Goal: Task Accomplishment & Management: Manage account settings

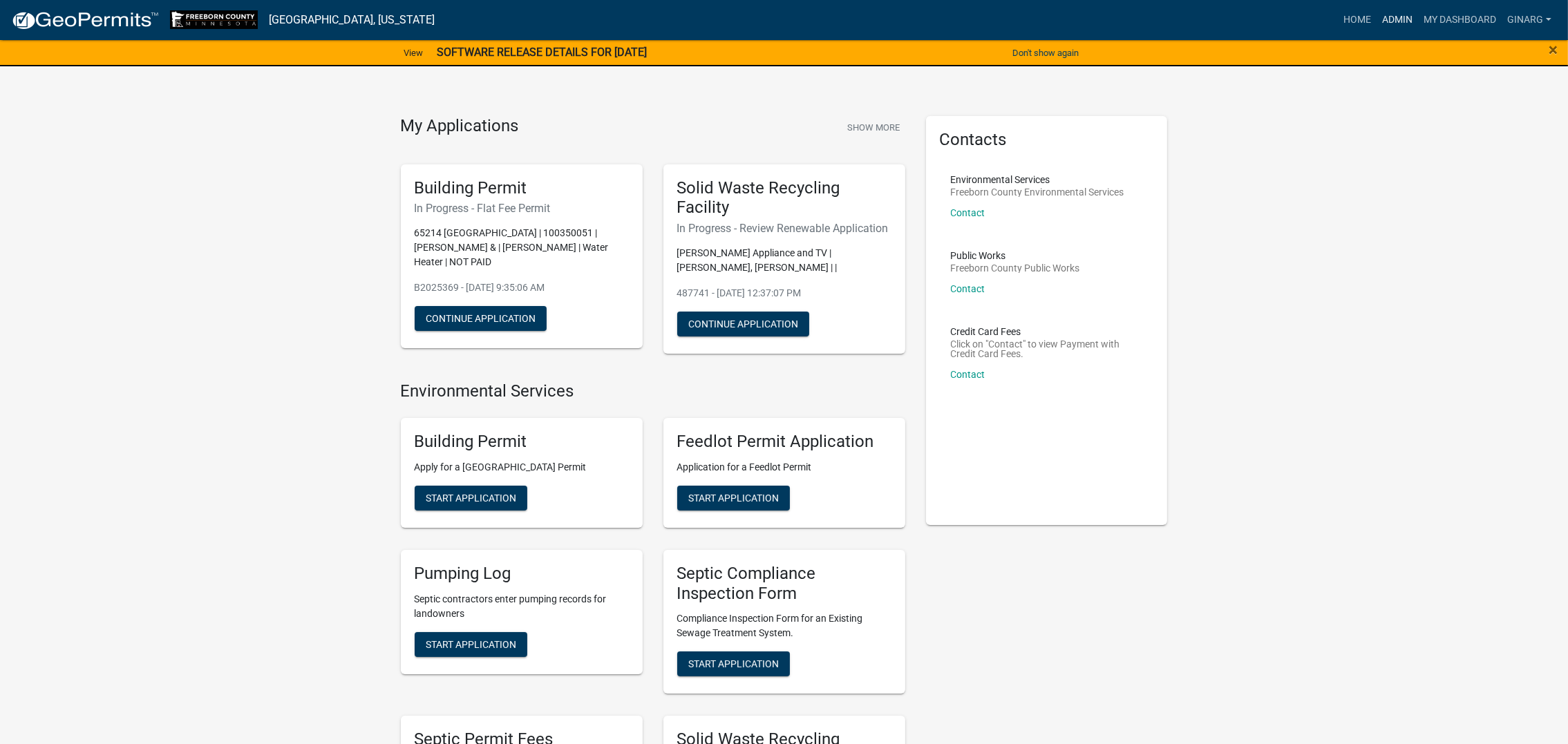
click at [1376, 32] on link "Admin" at bounding box center [1397, 20] width 41 height 26
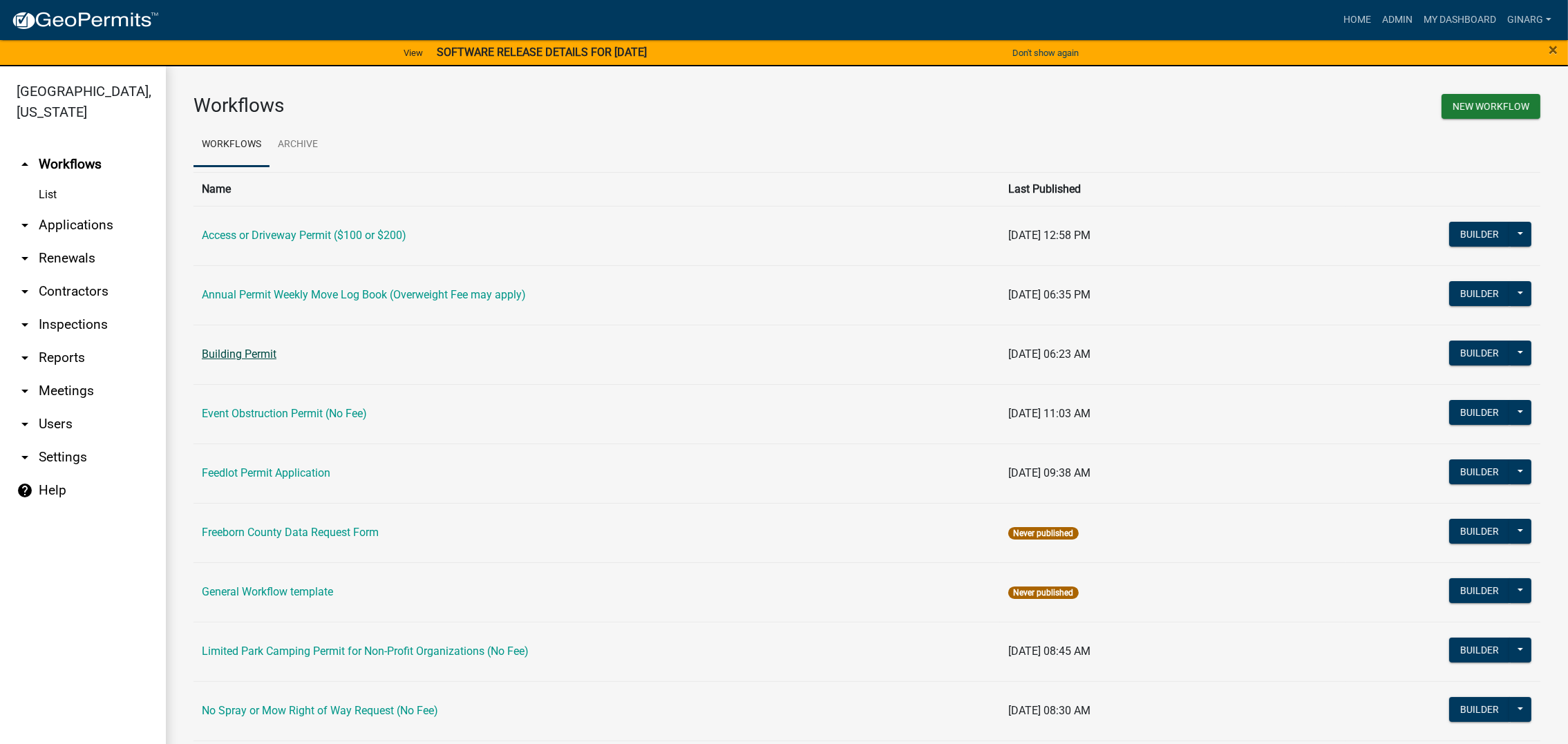
click at [276, 361] on link "Building Permit" at bounding box center [239, 354] width 75 height 13
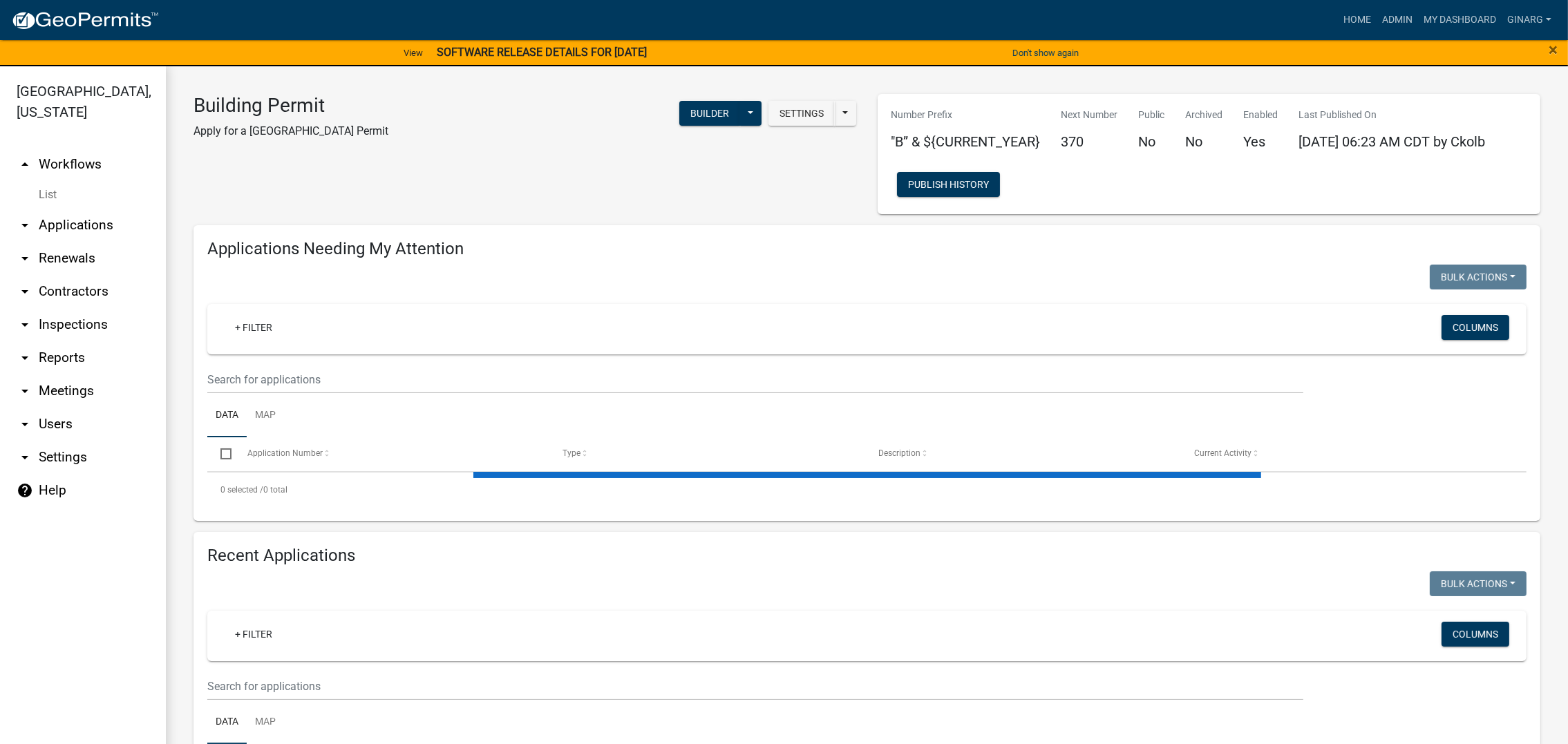
select select "3: 100"
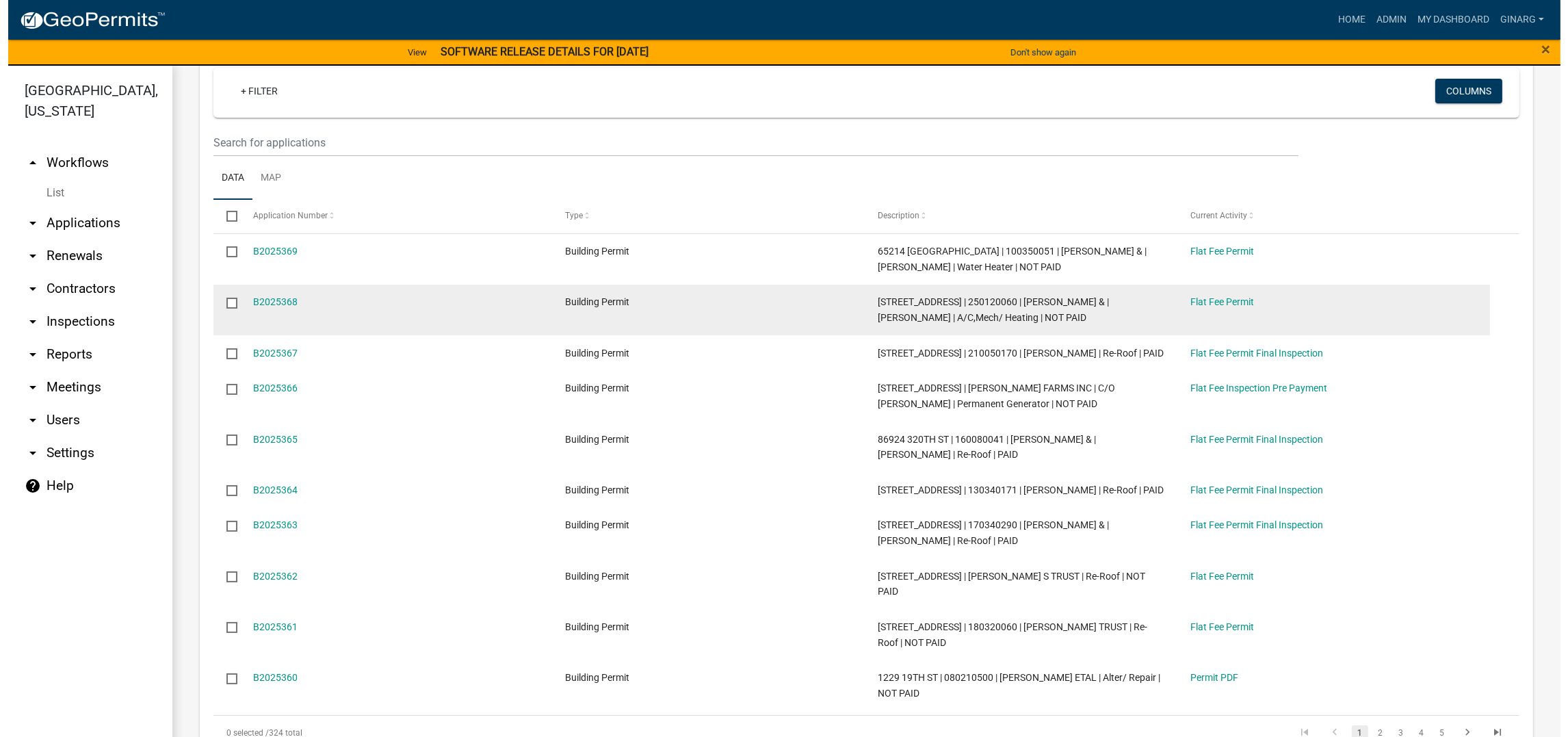
scroll to position [307, 0]
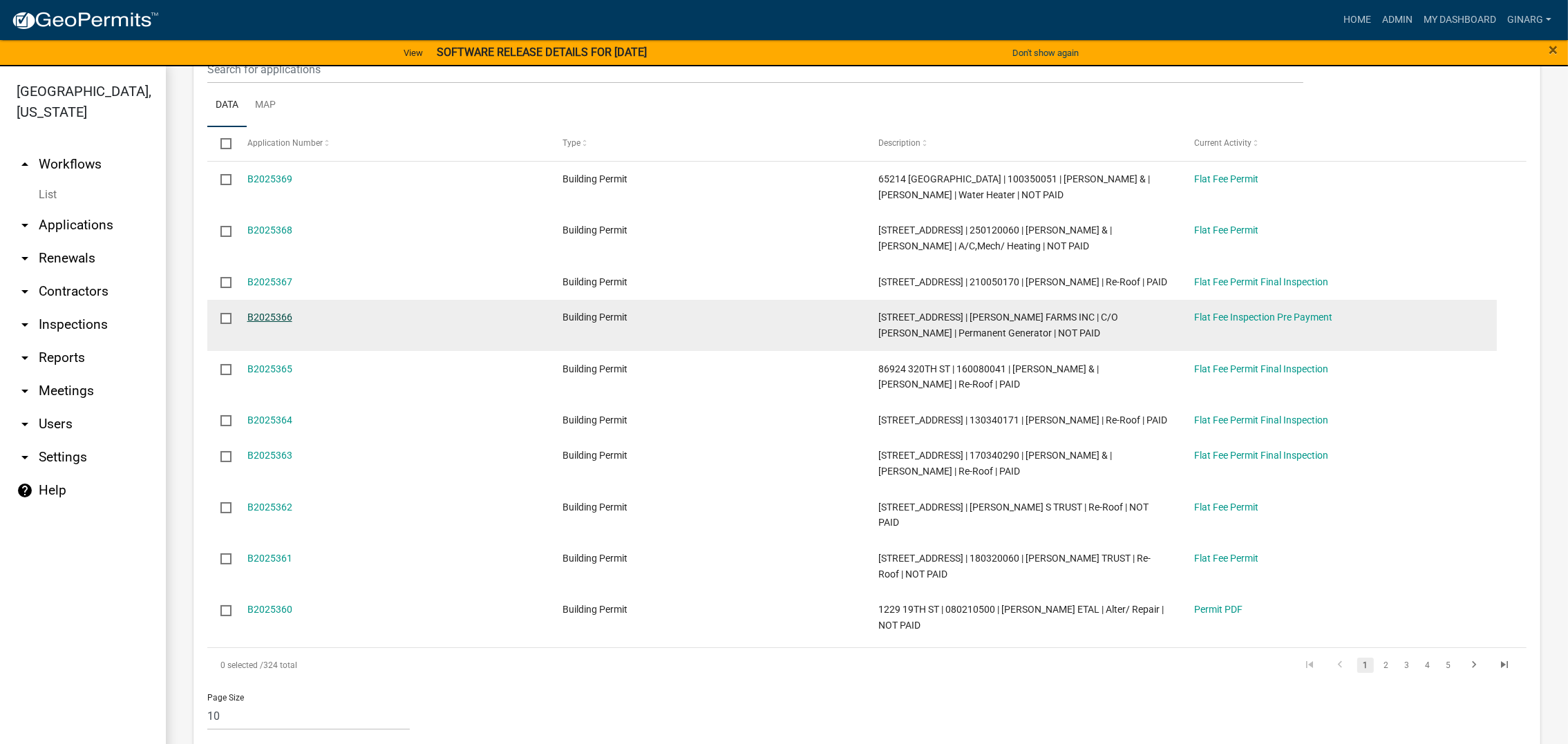
click at [292, 322] on link "B2025366" at bounding box center [269, 318] width 45 height 11
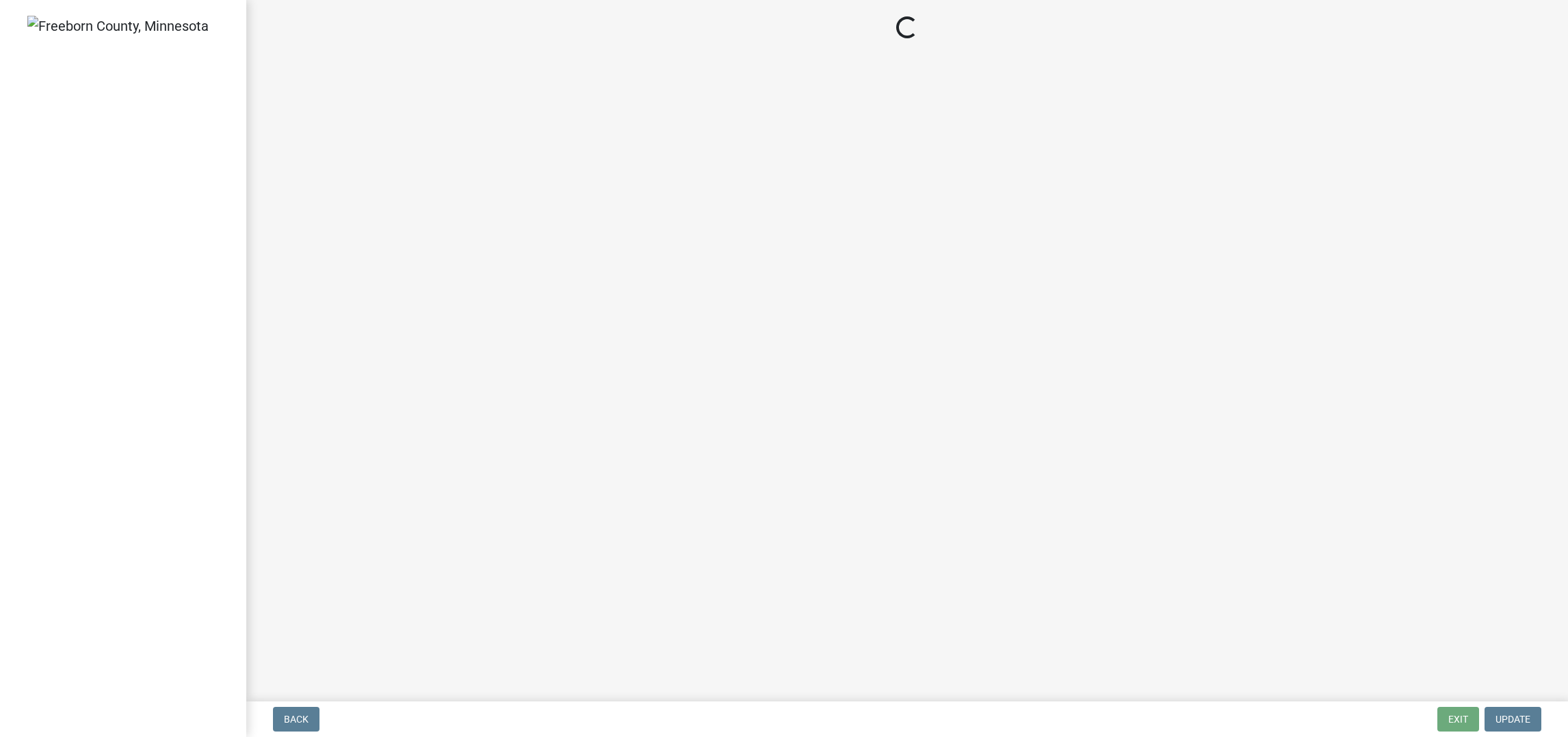
select select "3613e5d6-c0da-40a7-83d4-d5638b2e6124"
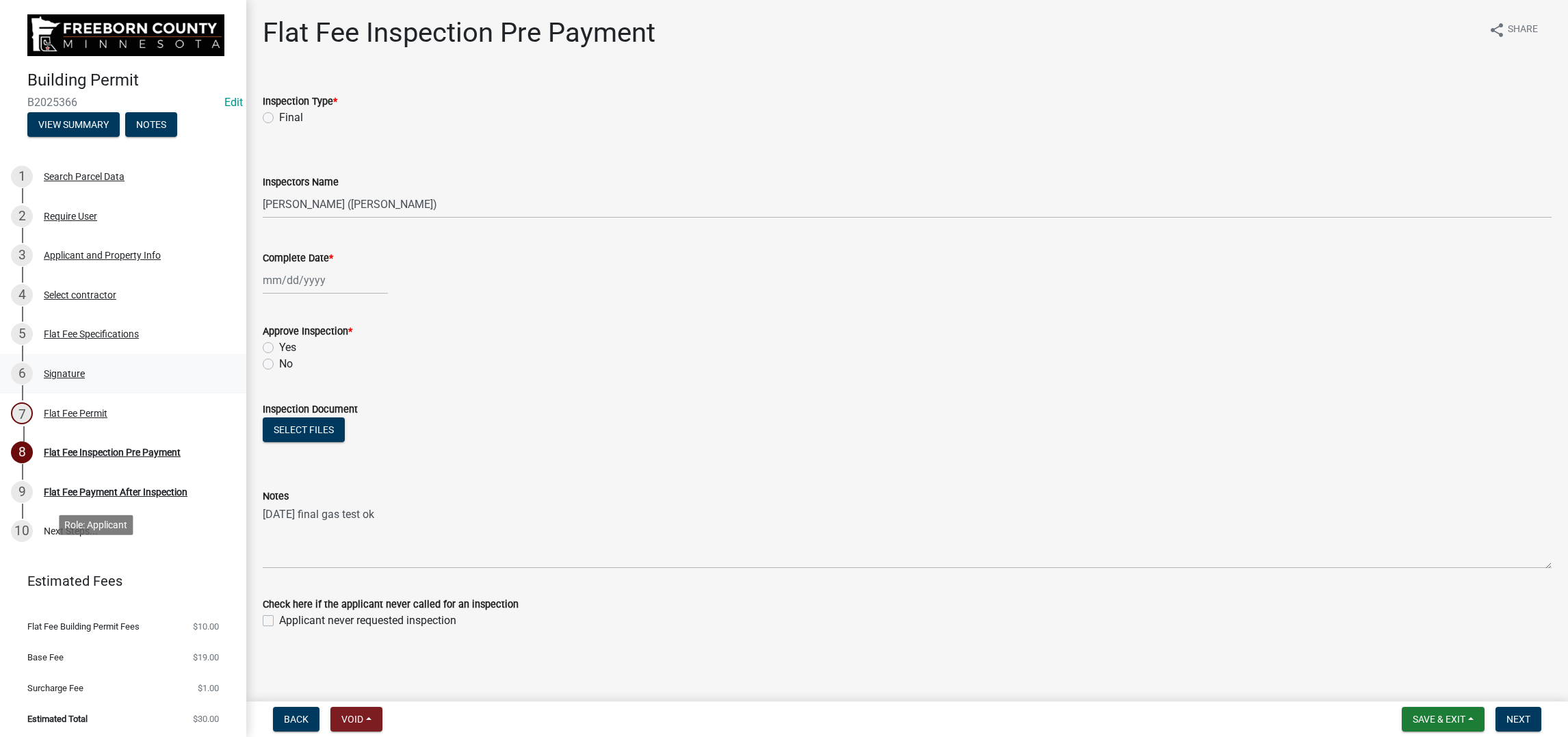
click at [84, 378] on div "Signature" at bounding box center [64, 373] width 41 height 10
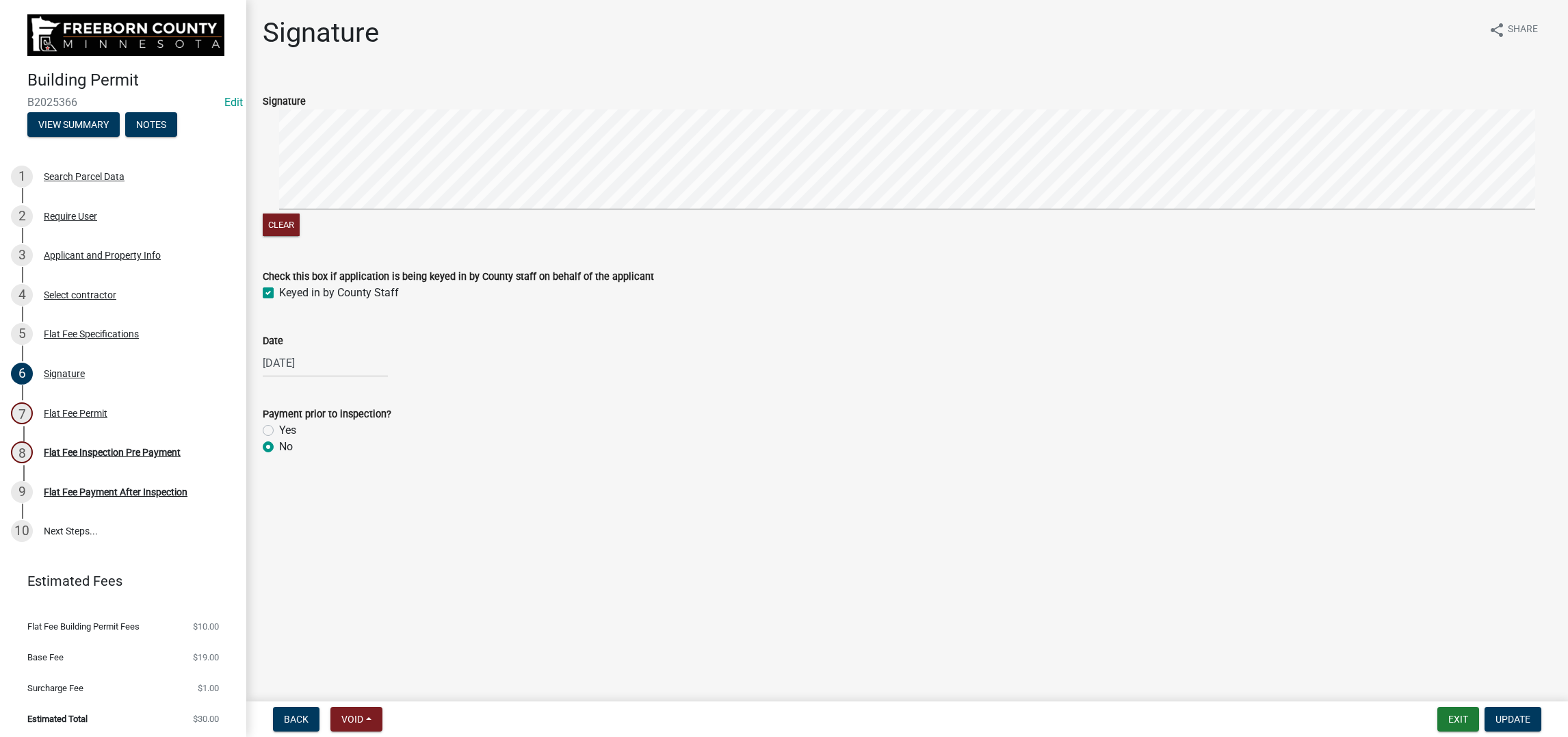
click at [279, 438] on label "Yes" at bounding box center [287, 430] width 17 height 16
click at [279, 431] on input "Yes" at bounding box center [283, 426] width 9 height 9
radio input "true"
click at [1496, 714] on span "Update" at bounding box center [1512, 719] width 35 height 11
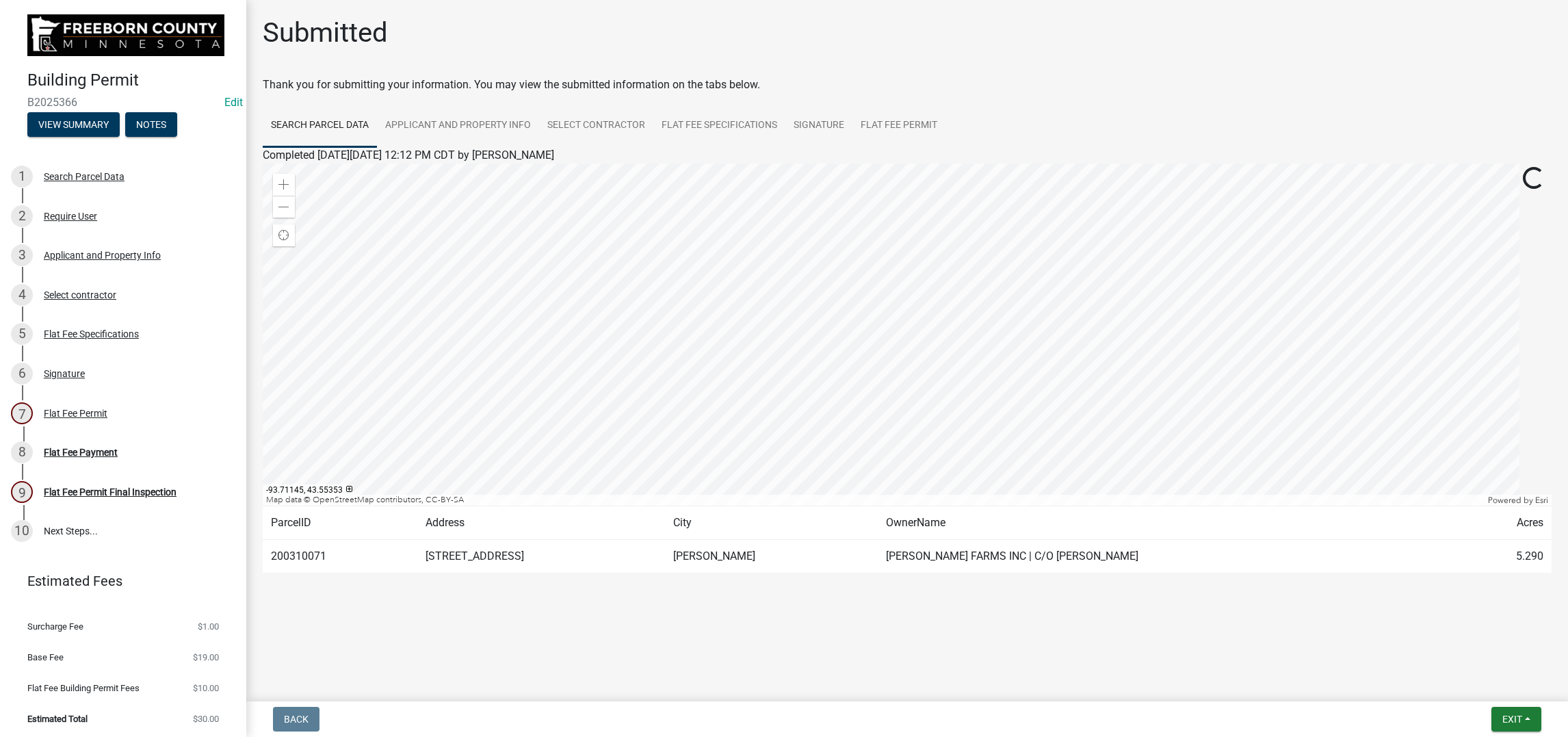
scroll to position [93, 0]
click at [117, 457] on div "Flat Fee Payment" at bounding box center [80, 452] width 74 height 10
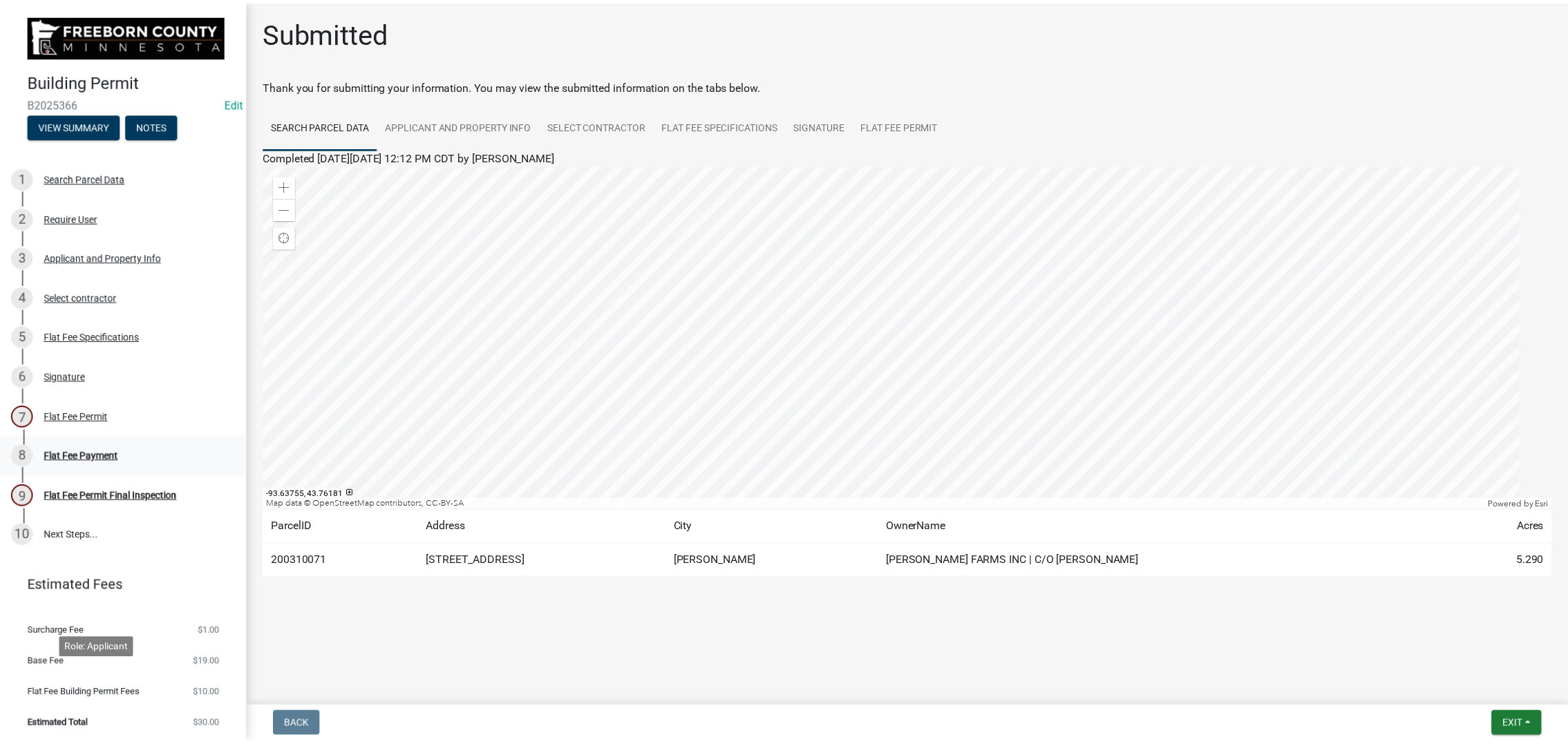
scroll to position [0, 0]
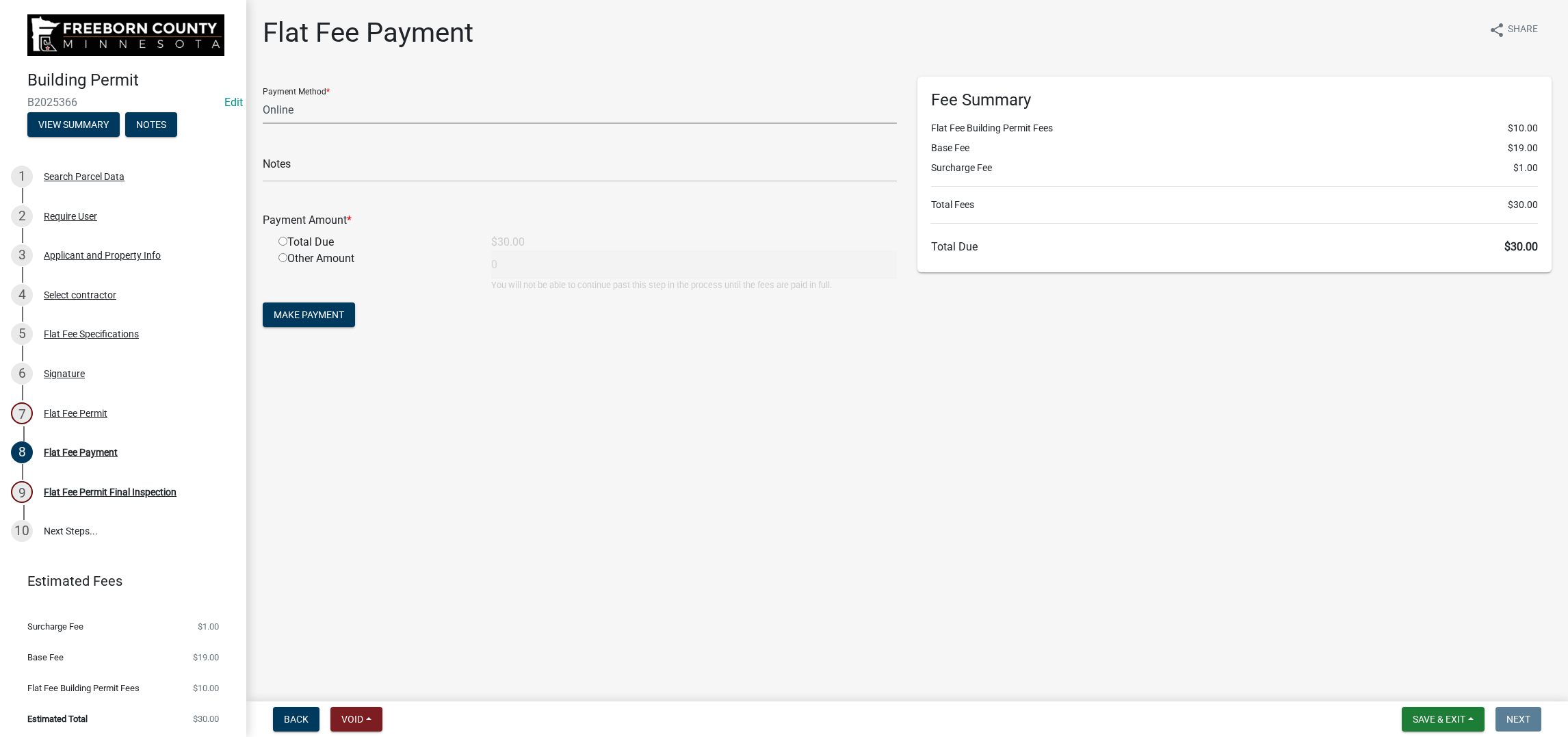
click at [292, 124] on select "Credit Card POS Check Cash Online" at bounding box center [580, 109] width 634 height 28
select select "1: 0"
click at [270, 124] on select "Credit Card POS Check Cash Online" at bounding box center [580, 109] width 634 height 28
click at [302, 182] on input "text" at bounding box center [580, 167] width 634 height 28
type input "306889"
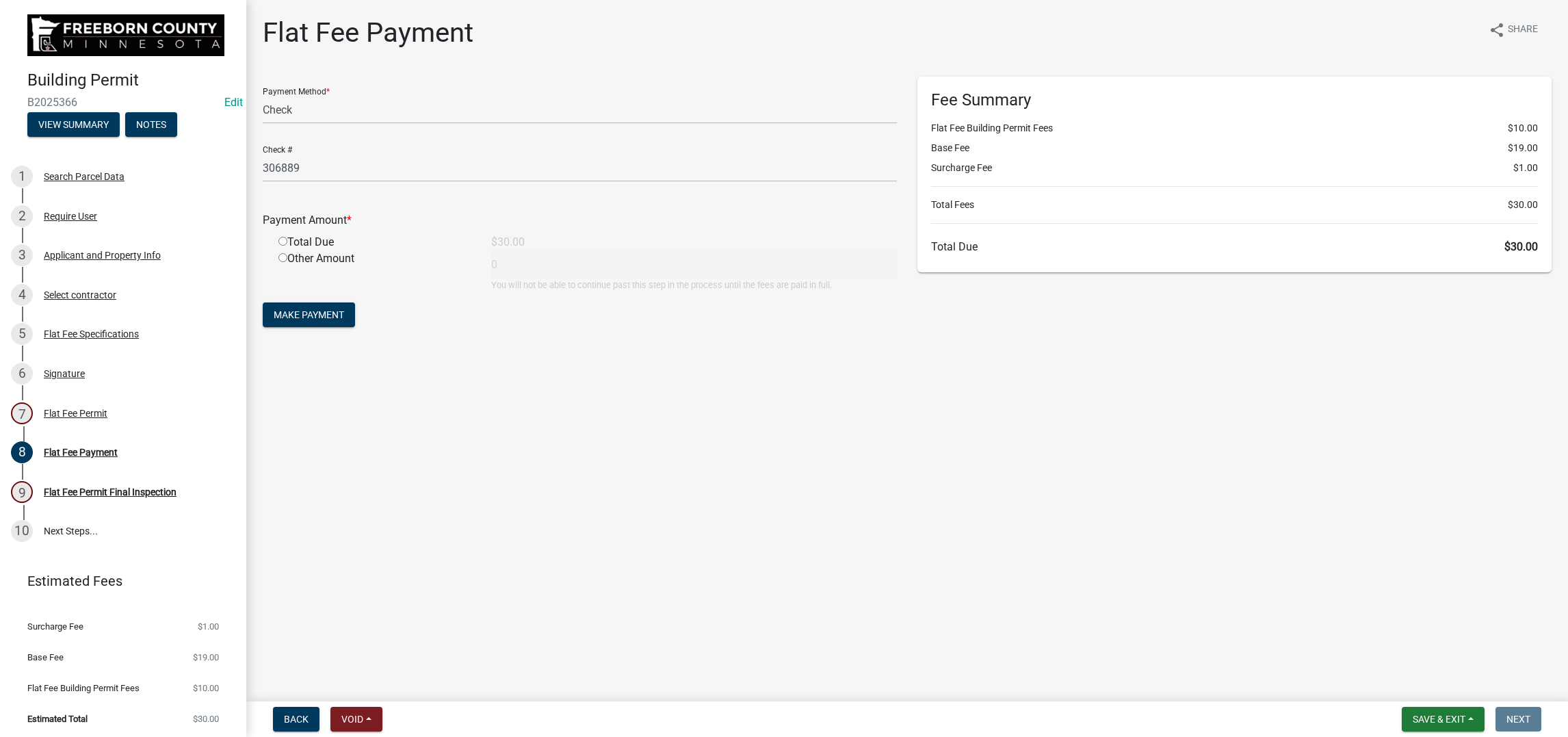
click at [287, 245] on input "radio" at bounding box center [282, 241] width 9 height 9
radio input "true"
type input "30"
click at [344, 320] on span "Make Payment" at bounding box center [309, 315] width 71 height 11
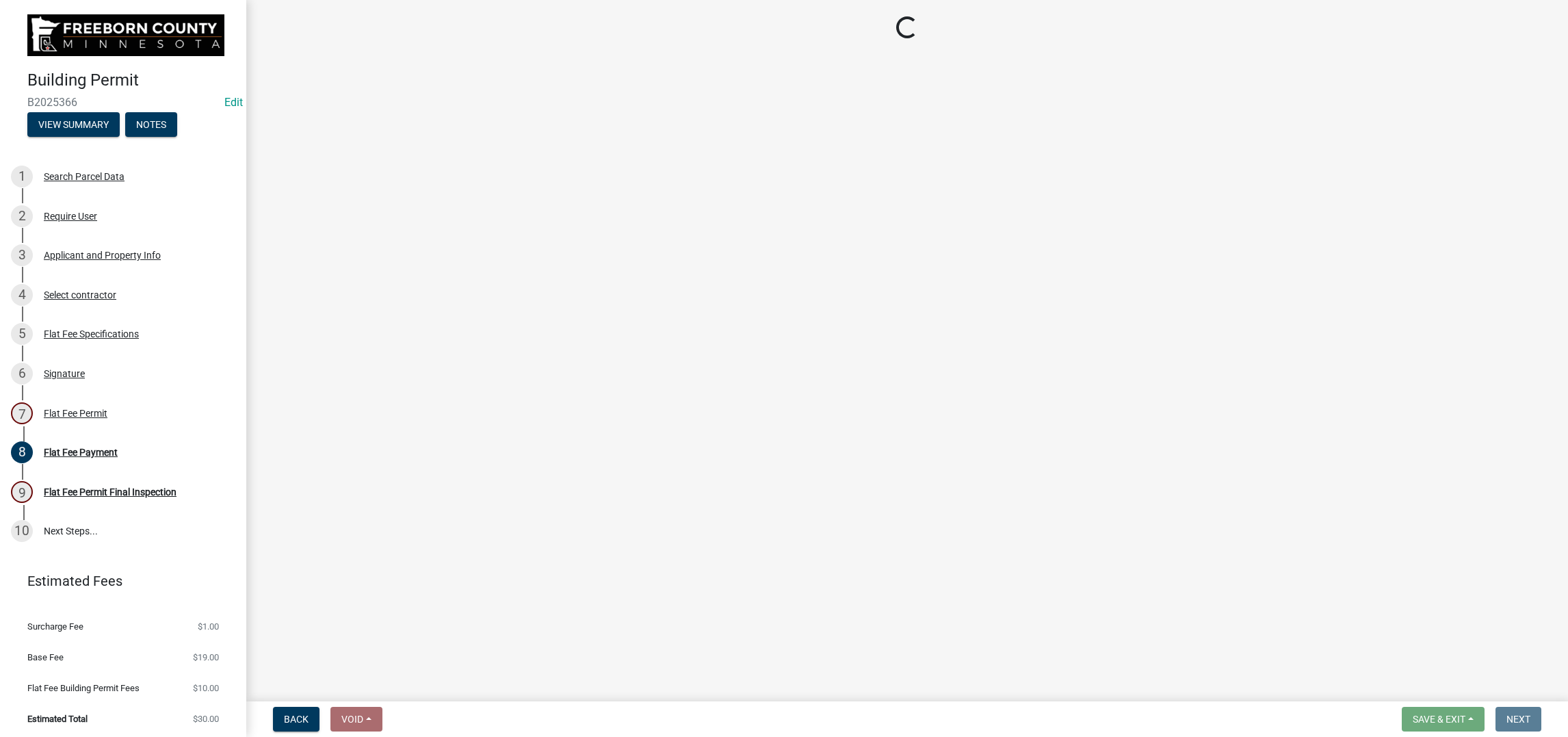
select select "3613e5d6-c0da-40a7-83d4-d5638b2e6124"
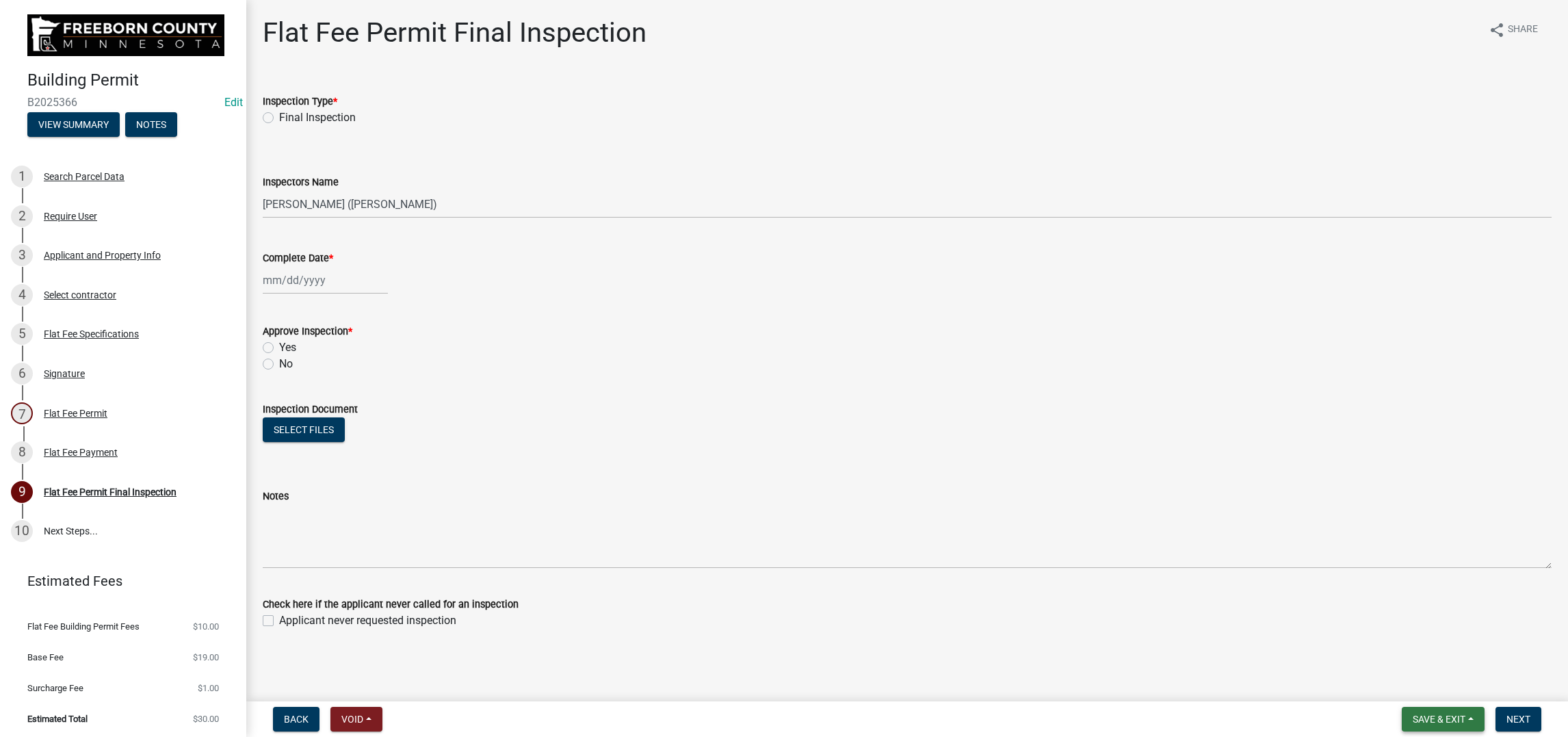
click at [1413, 714] on span "Save & Exit" at bounding box center [1438, 719] width 52 height 11
click at [1375, 660] on button "Save & Exit" at bounding box center [1430, 671] width 109 height 33
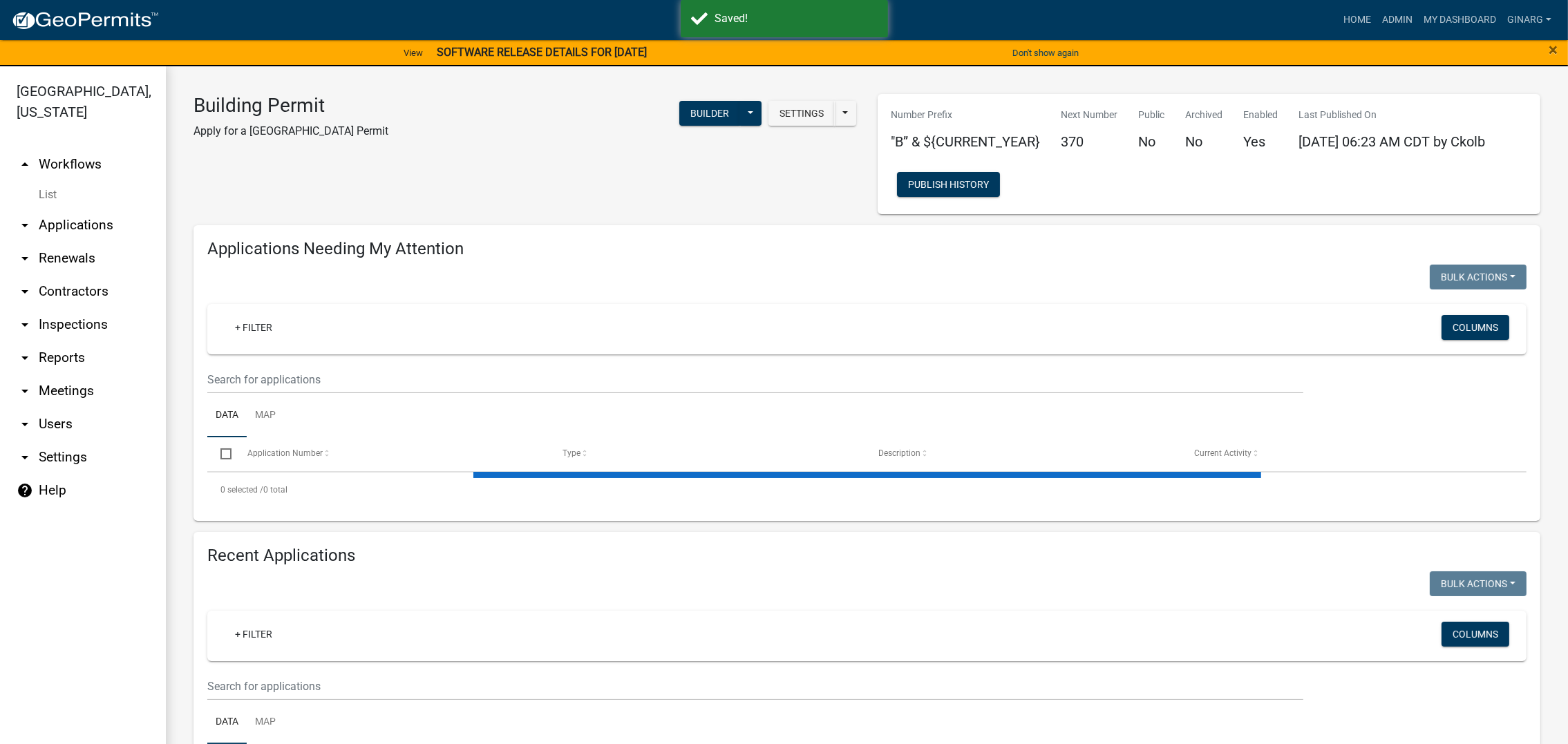
select select "3: 100"
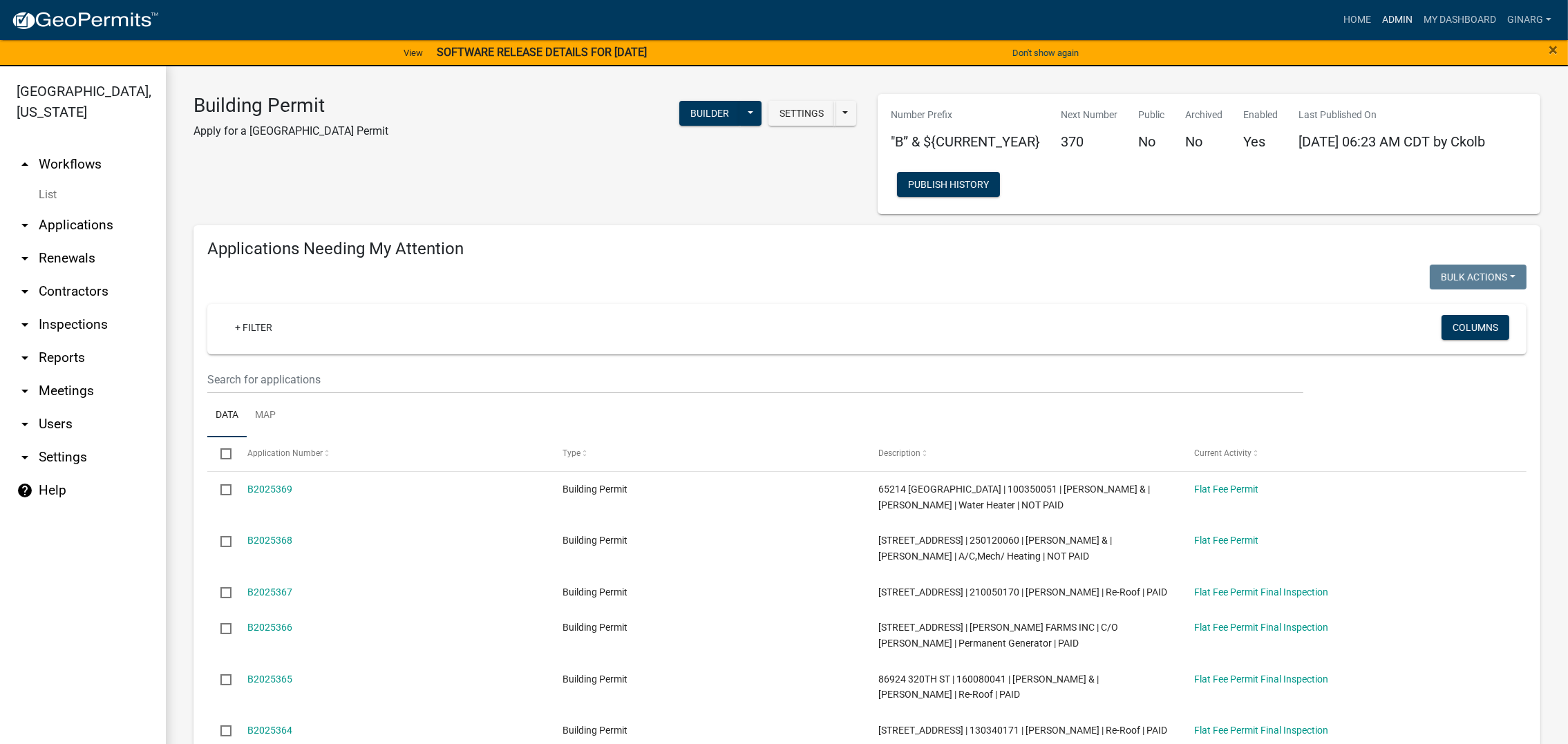
click at [1376, 28] on link "Admin" at bounding box center [1397, 20] width 41 height 26
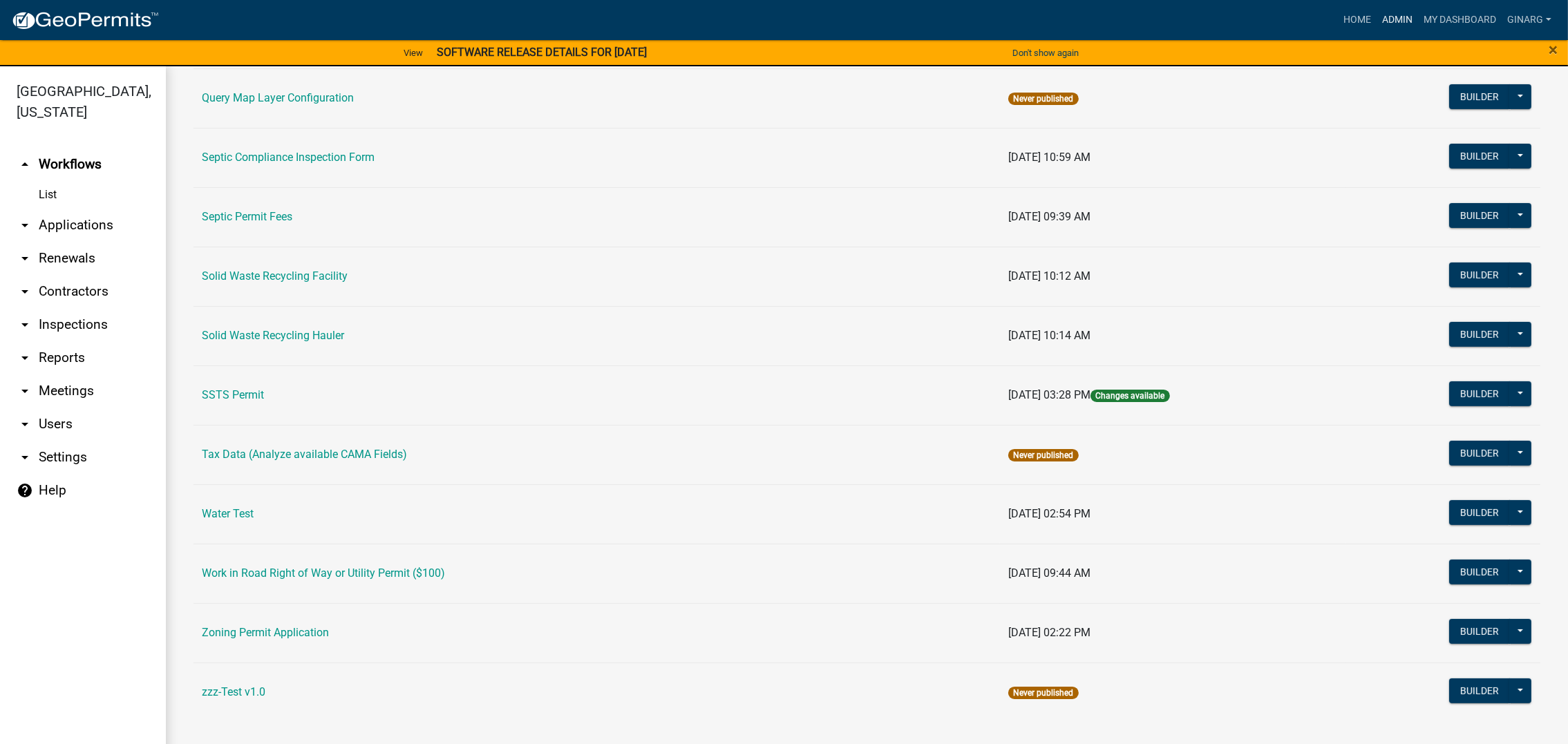
scroll to position [1348, 0]
click at [253, 507] on link "Water Test" at bounding box center [227, 513] width 52 height 13
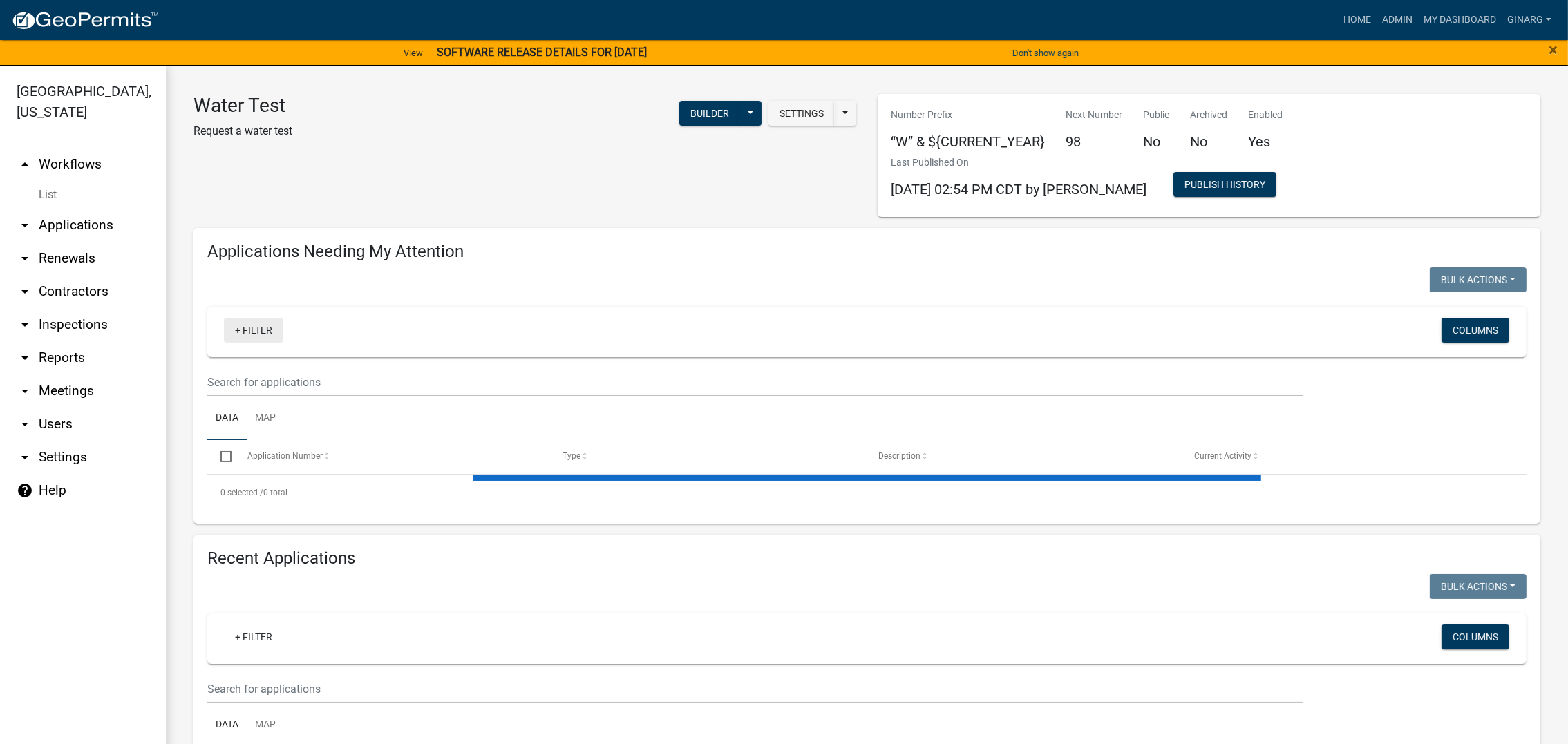
select select "3: 100"
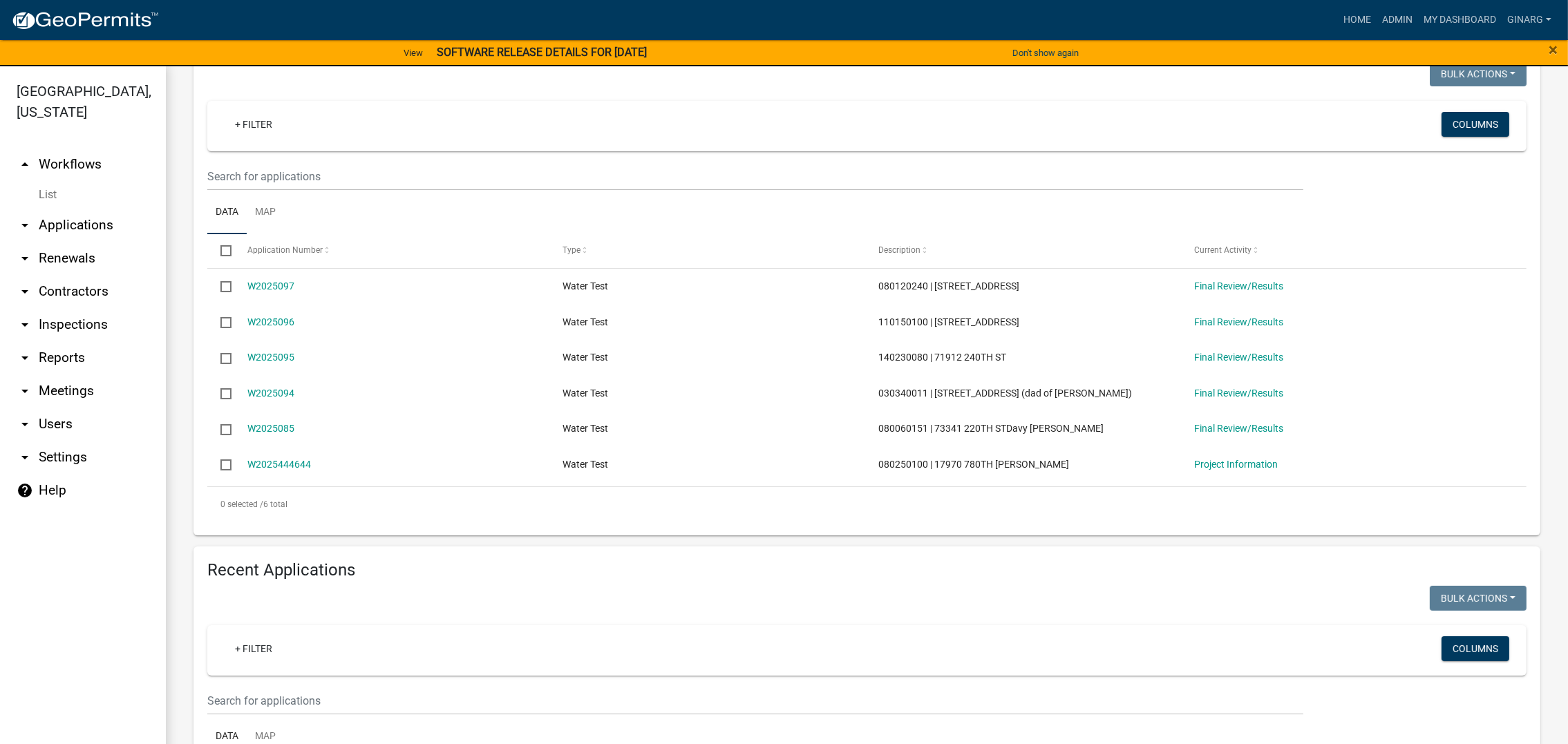
scroll to position [207, 0]
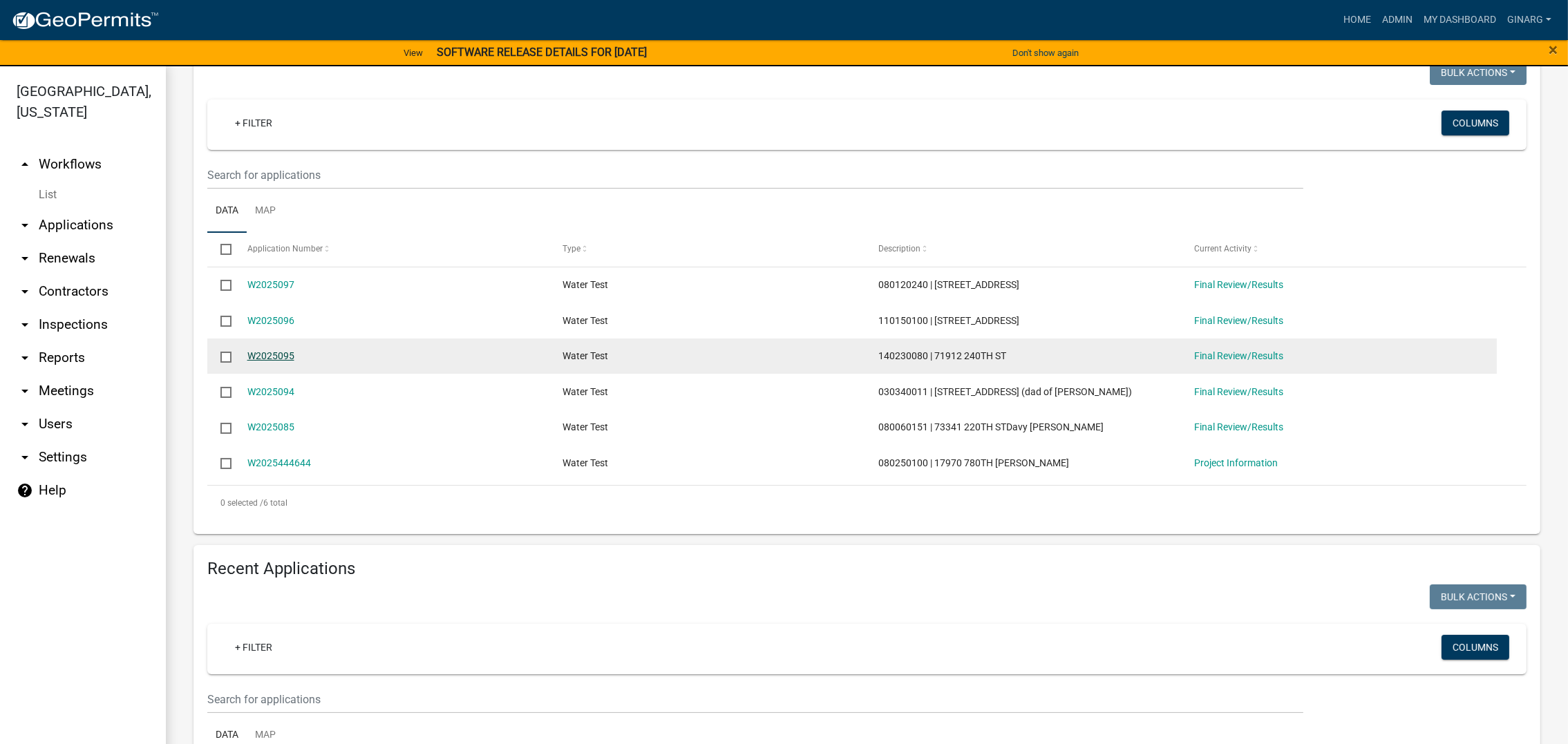
click at [294, 361] on link "W2025095" at bounding box center [271, 356] width 47 height 11
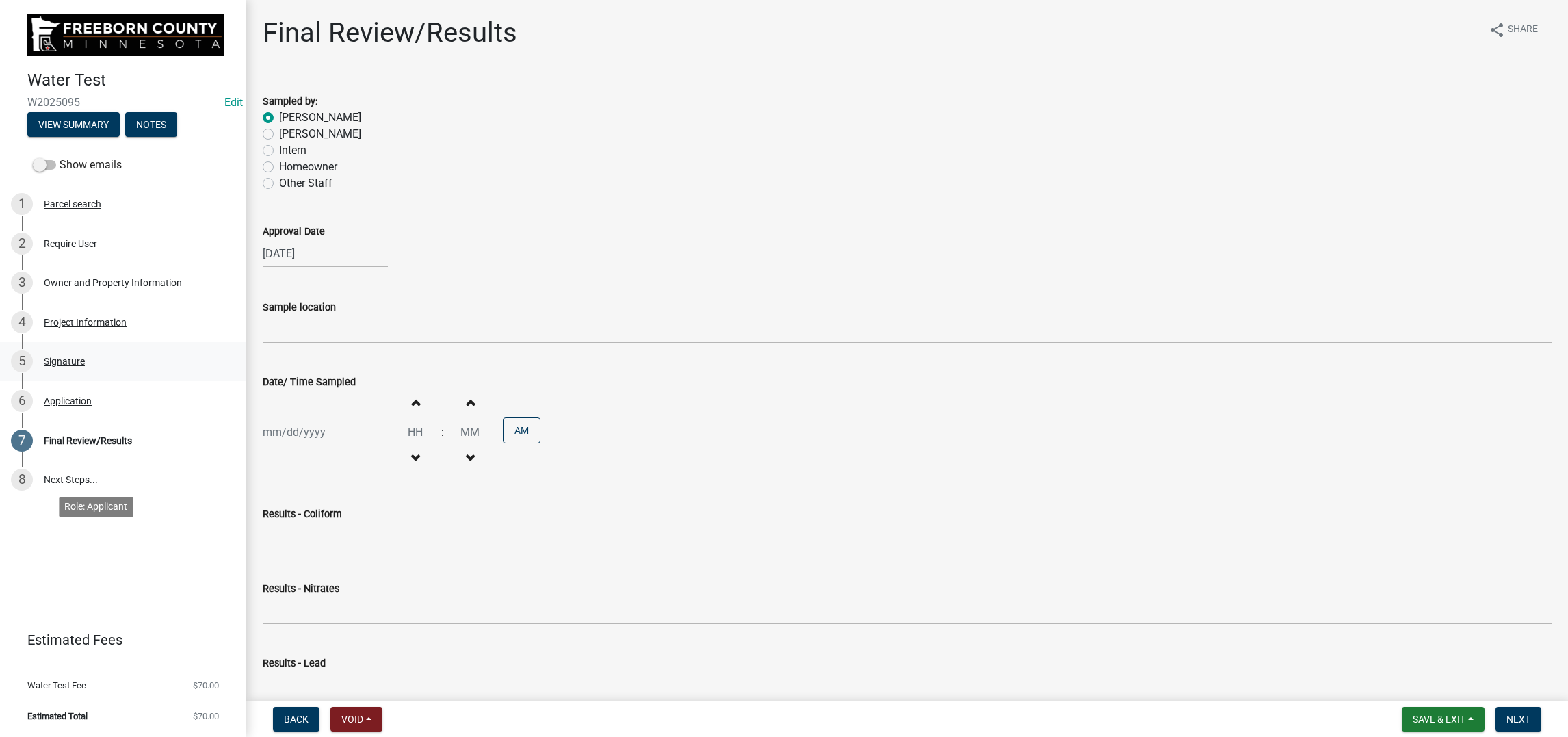
click at [84, 366] on div "Signature" at bounding box center [64, 361] width 41 height 10
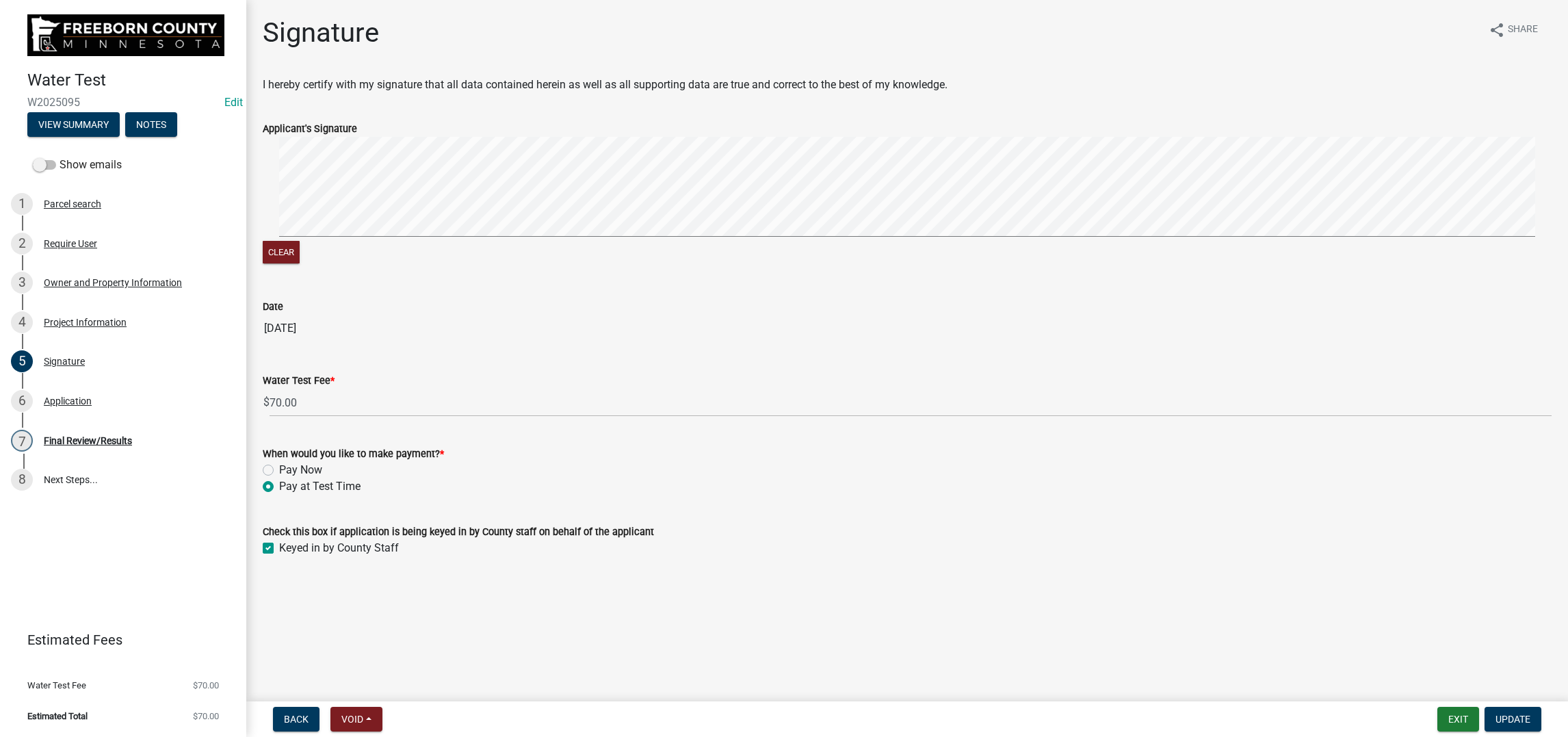
click at [279, 478] on label "Pay Now" at bounding box center [301, 470] width 43 height 16
click at [279, 471] on input "Pay Now" at bounding box center [283, 466] width 9 height 9
radio input "true"
click at [1496, 714] on span "Update" at bounding box center [1512, 719] width 35 height 11
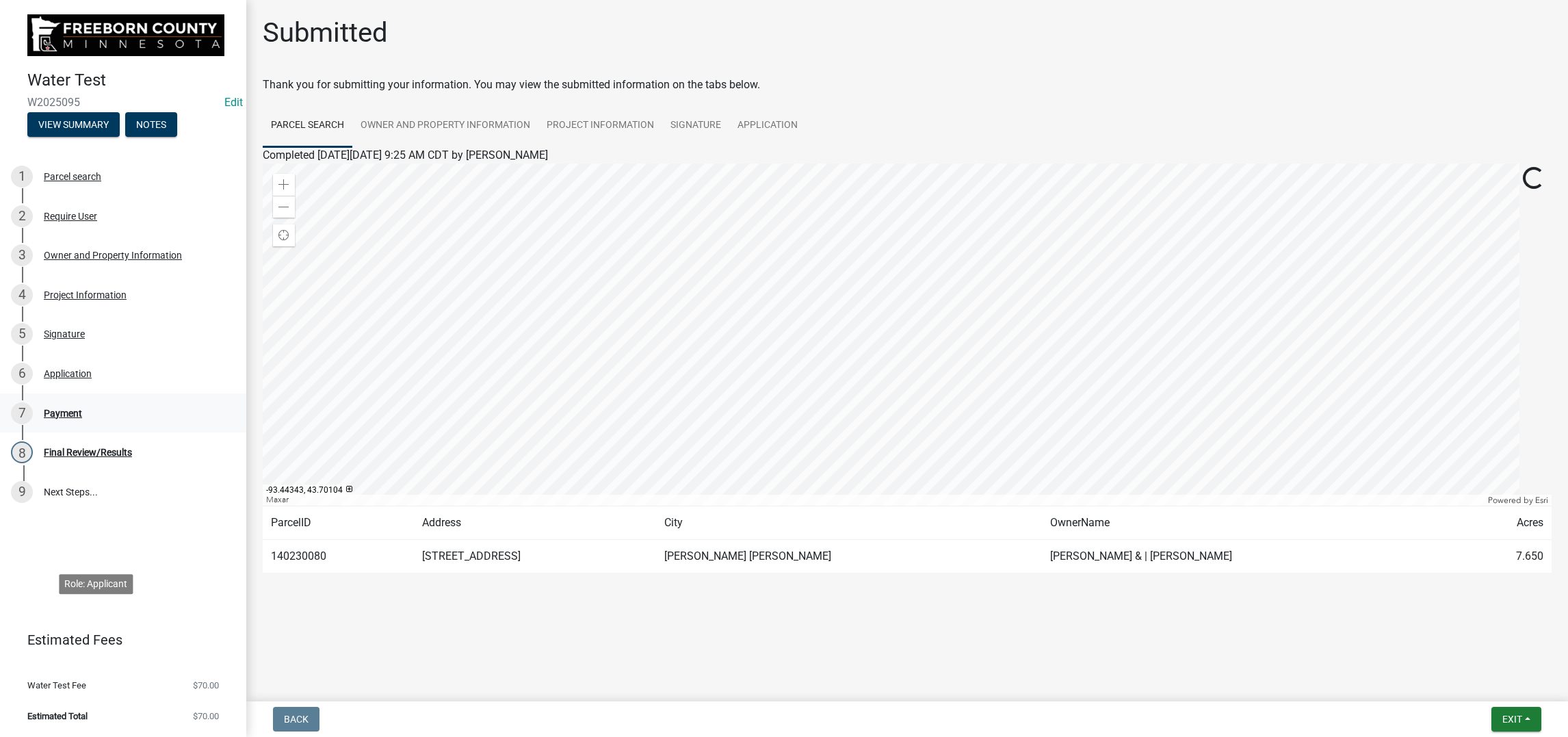
click at [82, 418] on div "Payment" at bounding box center [63, 414] width 39 height 10
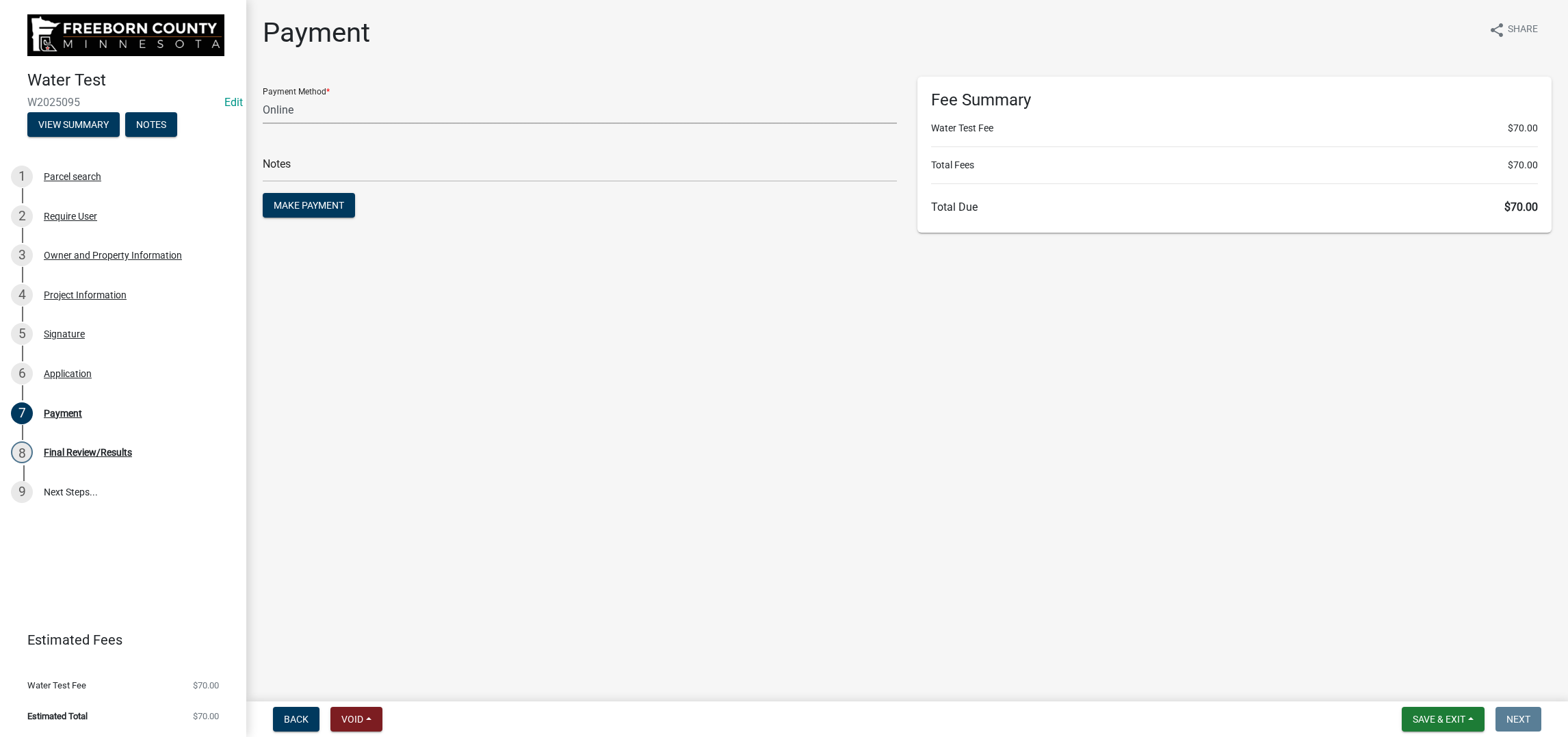
click at [330, 124] on select "Credit Card POS Check Cash Online" at bounding box center [580, 109] width 634 height 28
click at [309, 124] on select "Credit Card POS Check Cash Online" at bounding box center [580, 109] width 634 height 28
click at [305, 124] on select "Credit Card POS Check Cash Online" at bounding box center [580, 109] width 634 height 28
select select "1: 0"
click at [270, 124] on select "Credit Card POS Check Cash Online" at bounding box center [580, 109] width 634 height 28
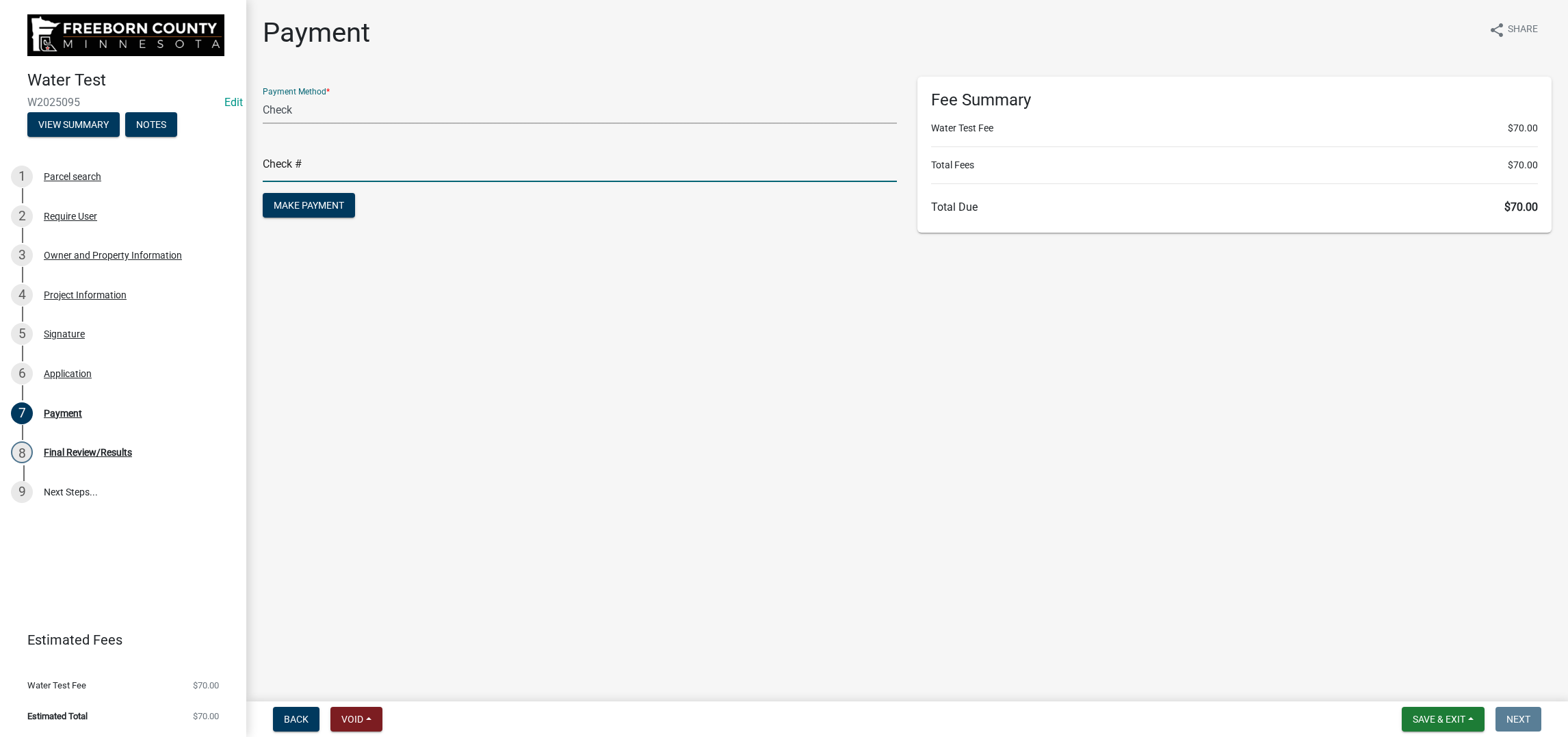
click at [302, 182] on input "text" at bounding box center [580, 167] width 634 height 28
type input "3933"
click at [323, 211] on span "Make Payment" at bounding box center [309, 205] width 71 height 11
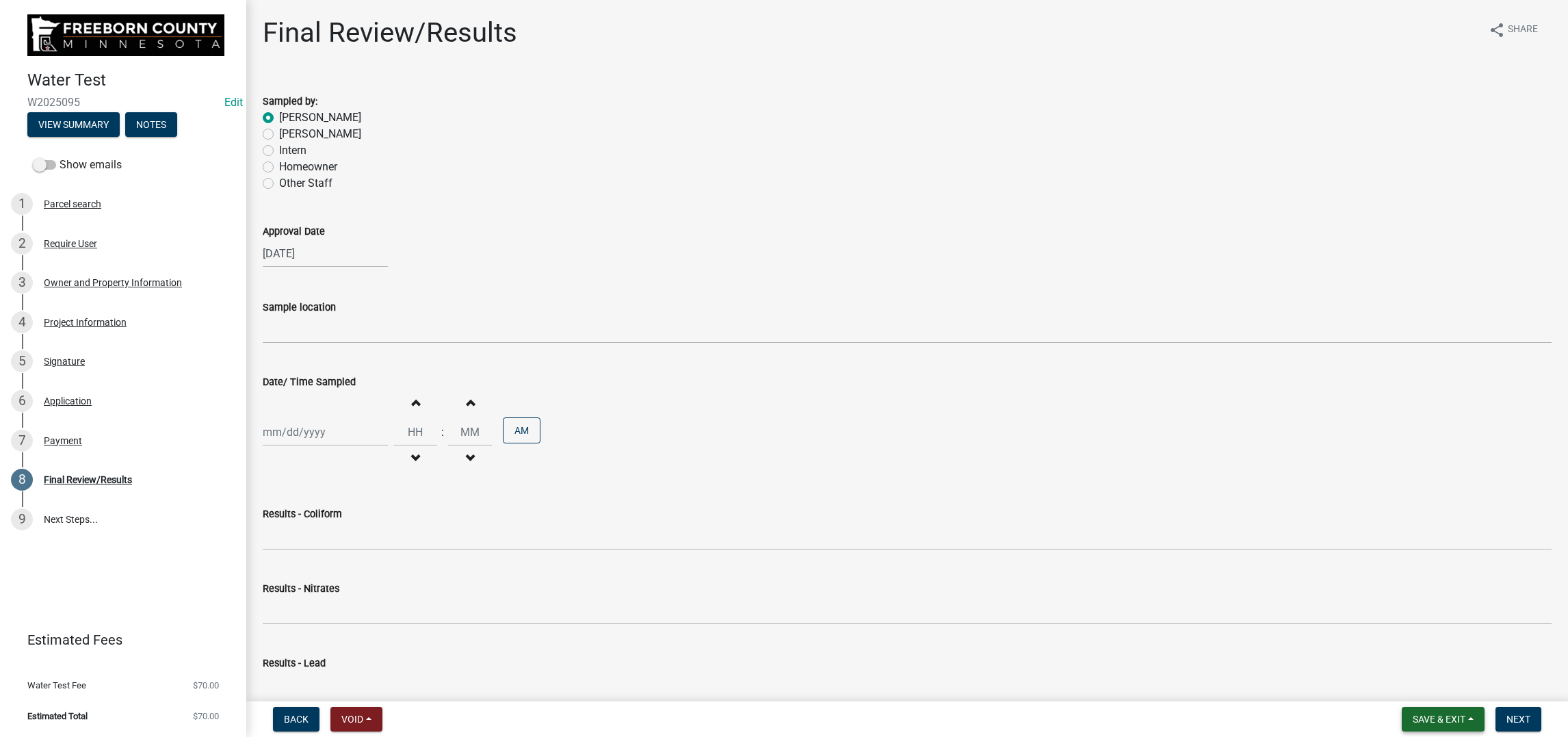
click at [1413, 714] on span "Save & Exit" at bounding box center [1438, 719] width 52 height 11
click at [1389, 656] on button "Save & Exit" at bounding box center [1430, 671] width 109 height 33
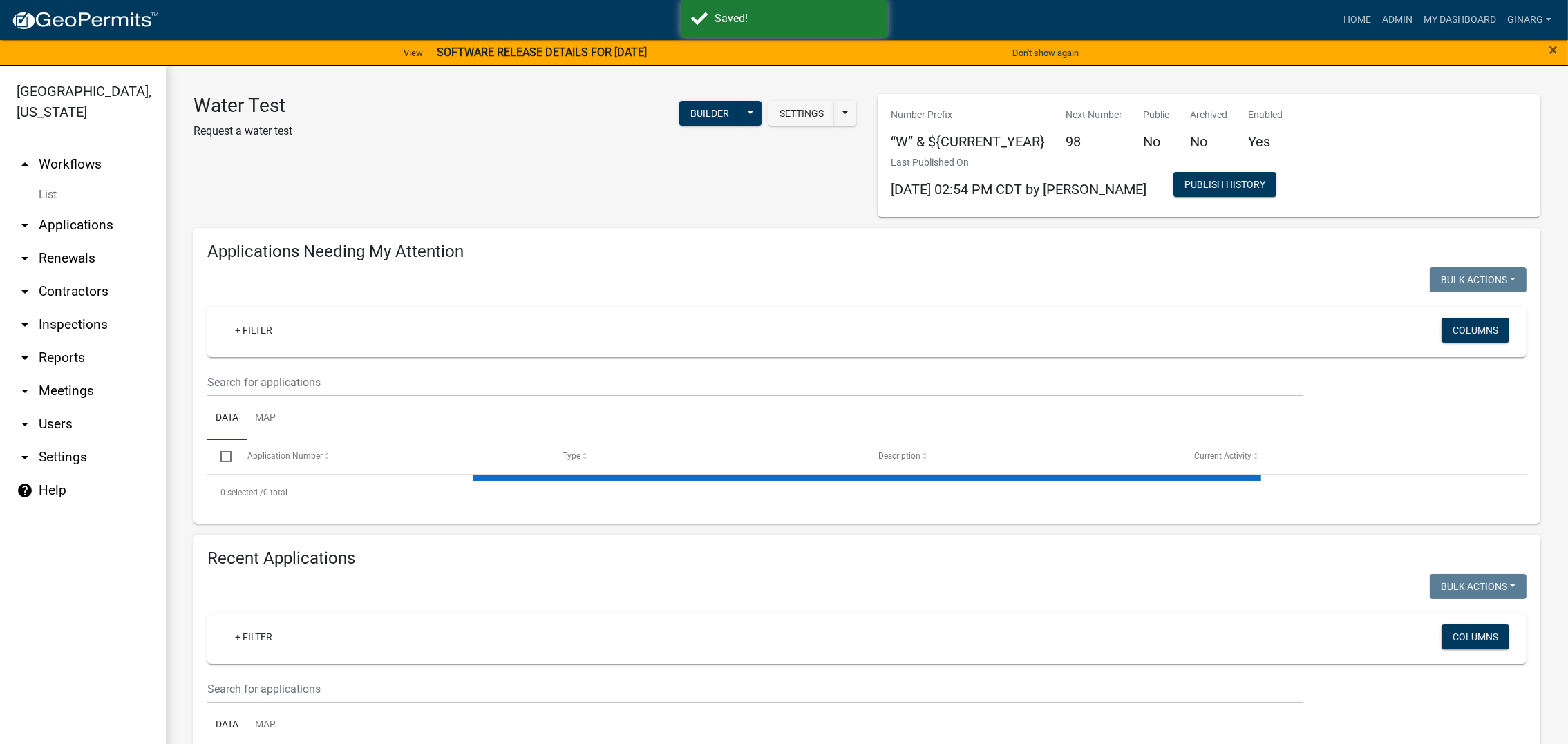
select select "3: 100"
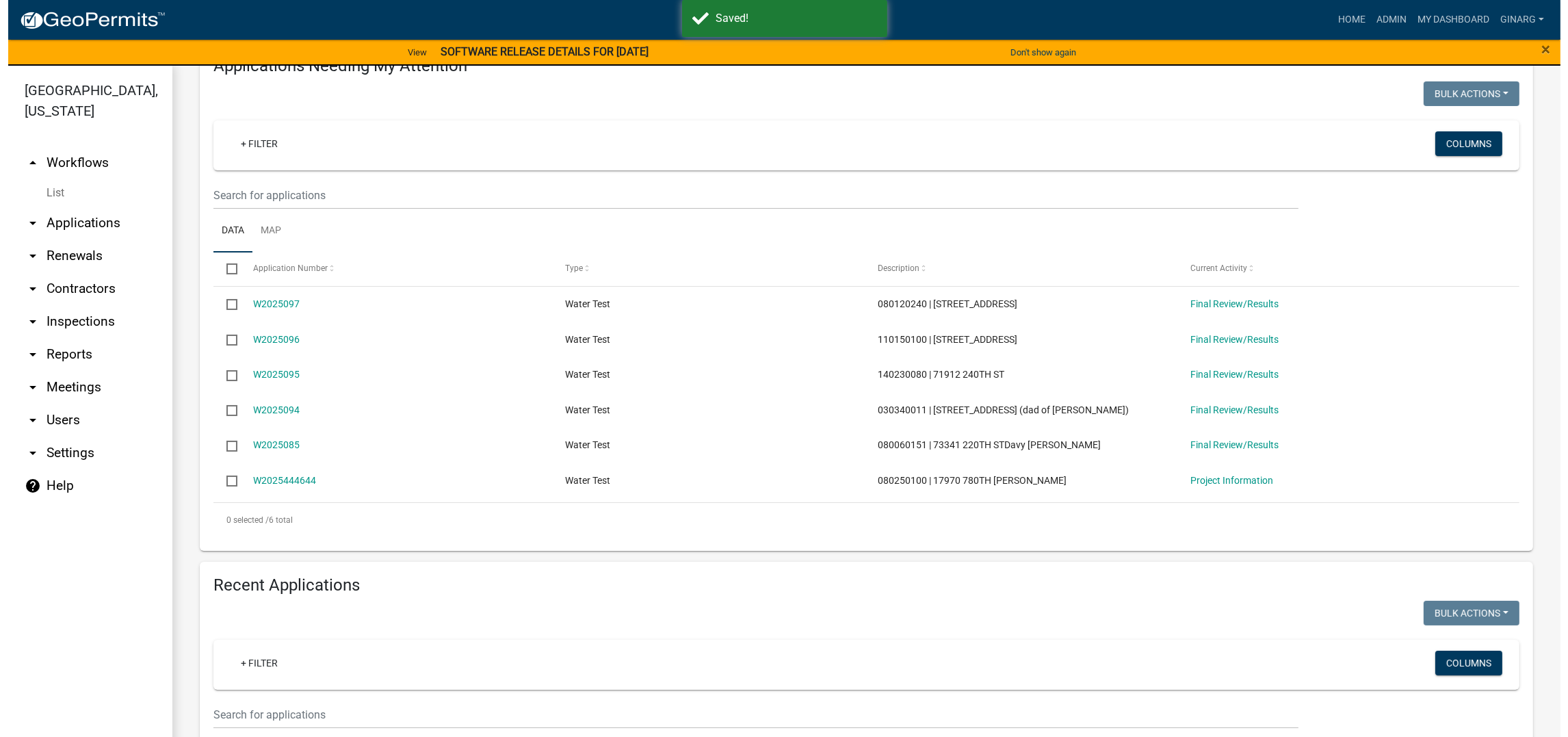
scroll to position [205, 0]
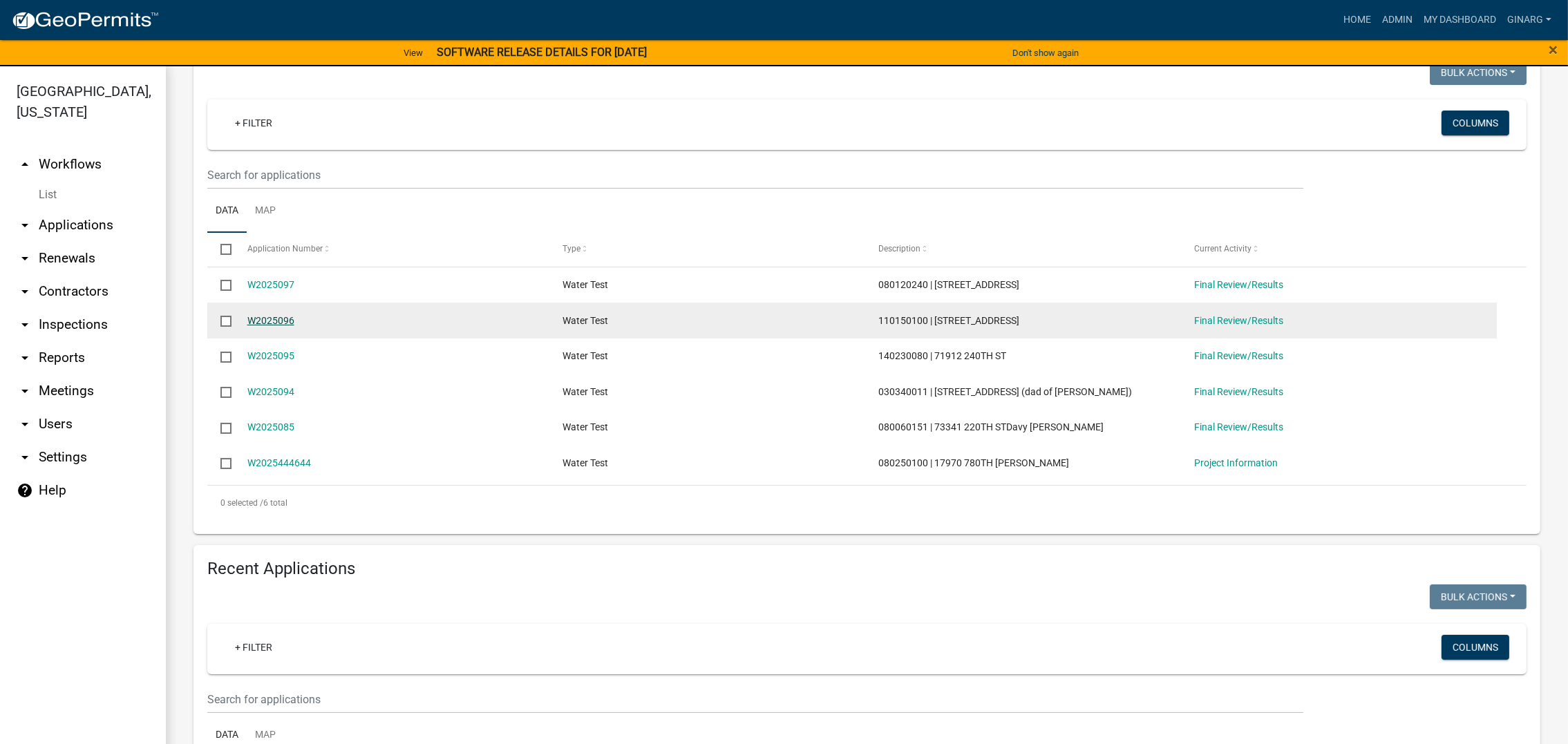
click at [294, 326] on link "W2025096" at bounding box center [271, 321] width 47 height 11
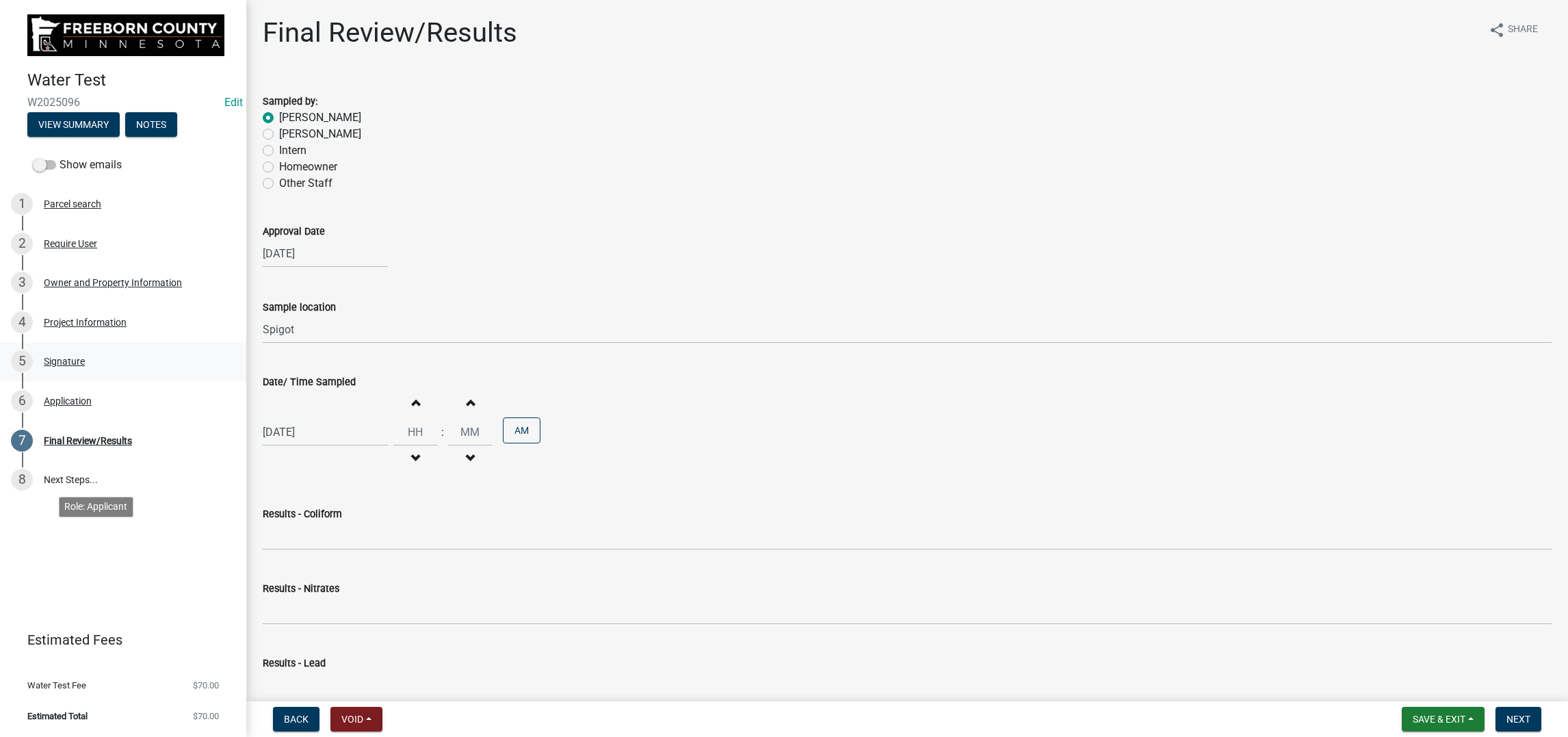
drag, startPoint x: 99, startPoint y: 559, endPoint x: 204, endPoint y: 526, distance: 110.1
click at [84, 366] on div "Signature" at bounding box center [64, 361] width 41 height 10
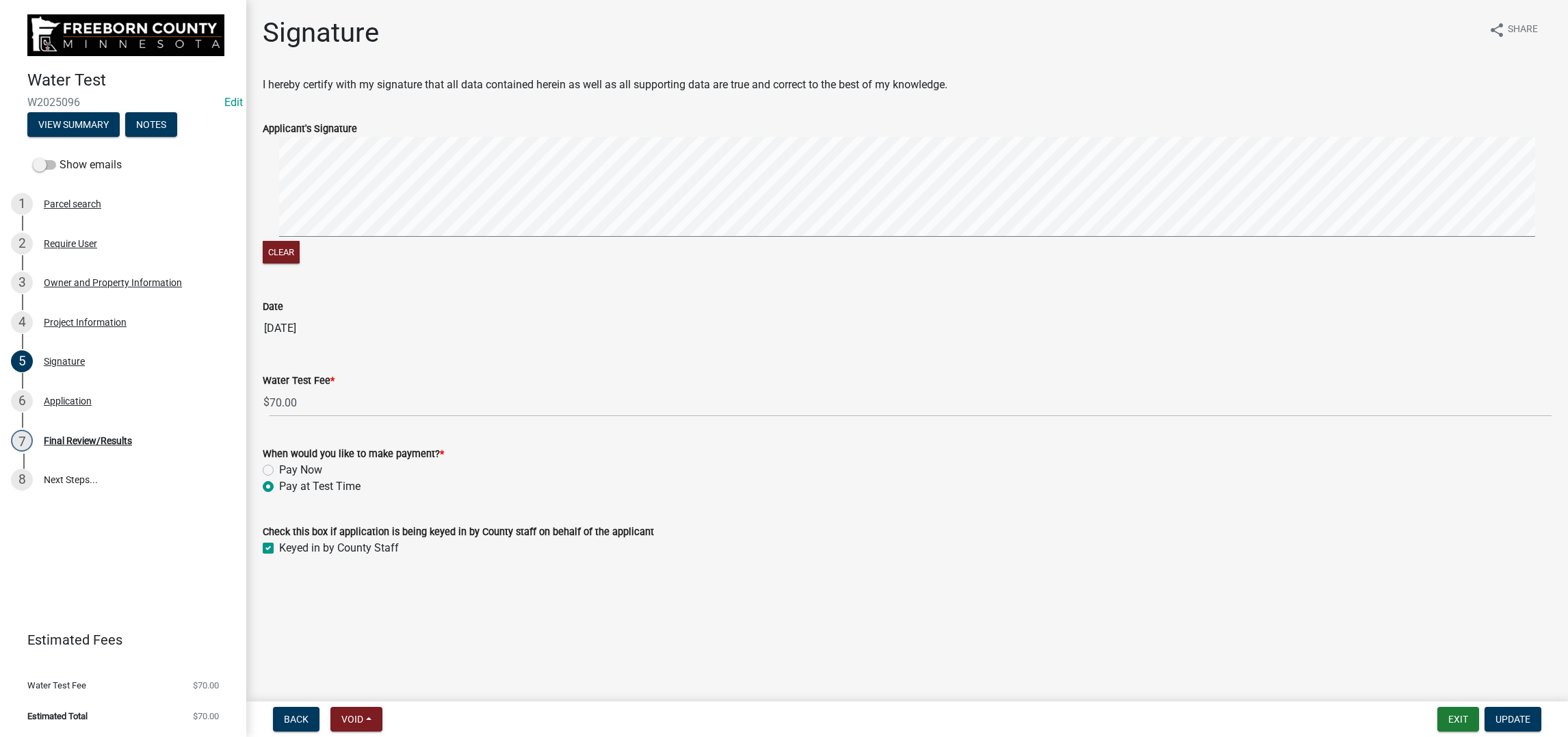
click at [281, 478] on div "Pay Now" at bounding box center [907, 470] width 1289 height 16
drag, startPoint x: 278, startPoint y: 653, endPoint x: 285, endPoint y: 650, distance: 7.6
click at [282, 478] on label "Pay Now" at bounding box center [301, 470] width 43 height 16
click at [282, 471] on input "Pay Now" at bounding box center [283, 466] width 9 height 9
radio input "true"
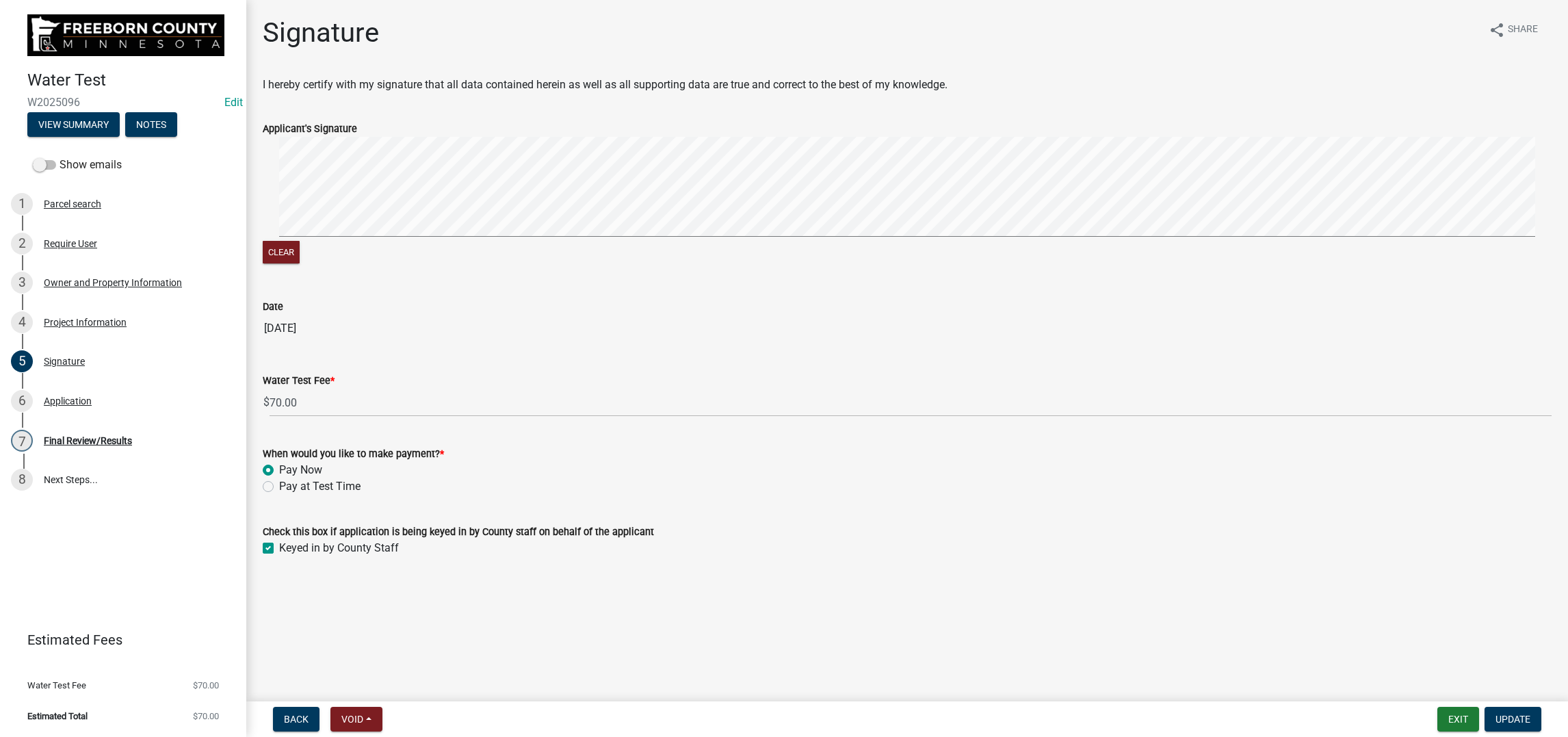
scroll to position [163, 0]
click at [1496, 714] on span "Update" at bounding box center [1512, 719] width 35 height 11
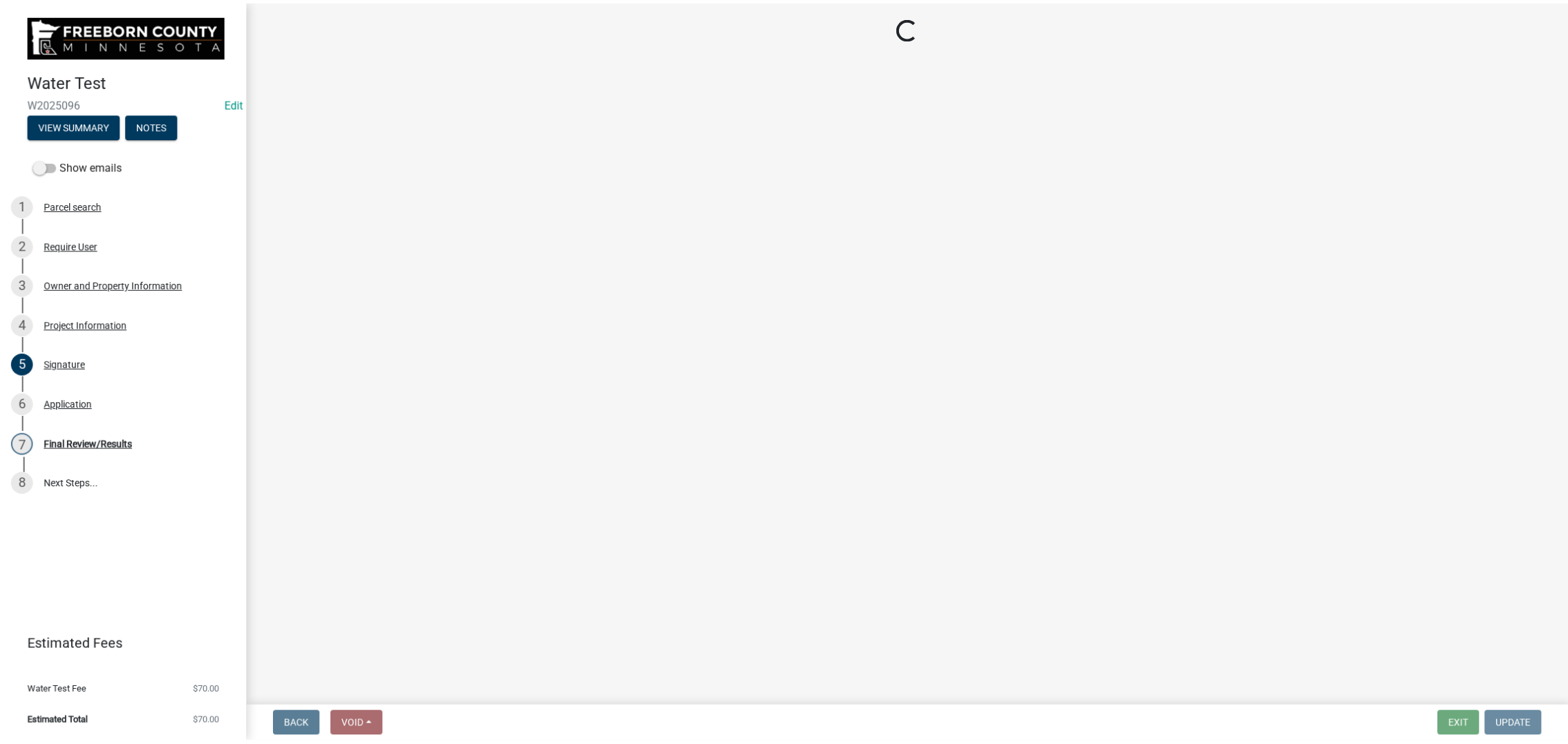
scroll to position [0, 0]
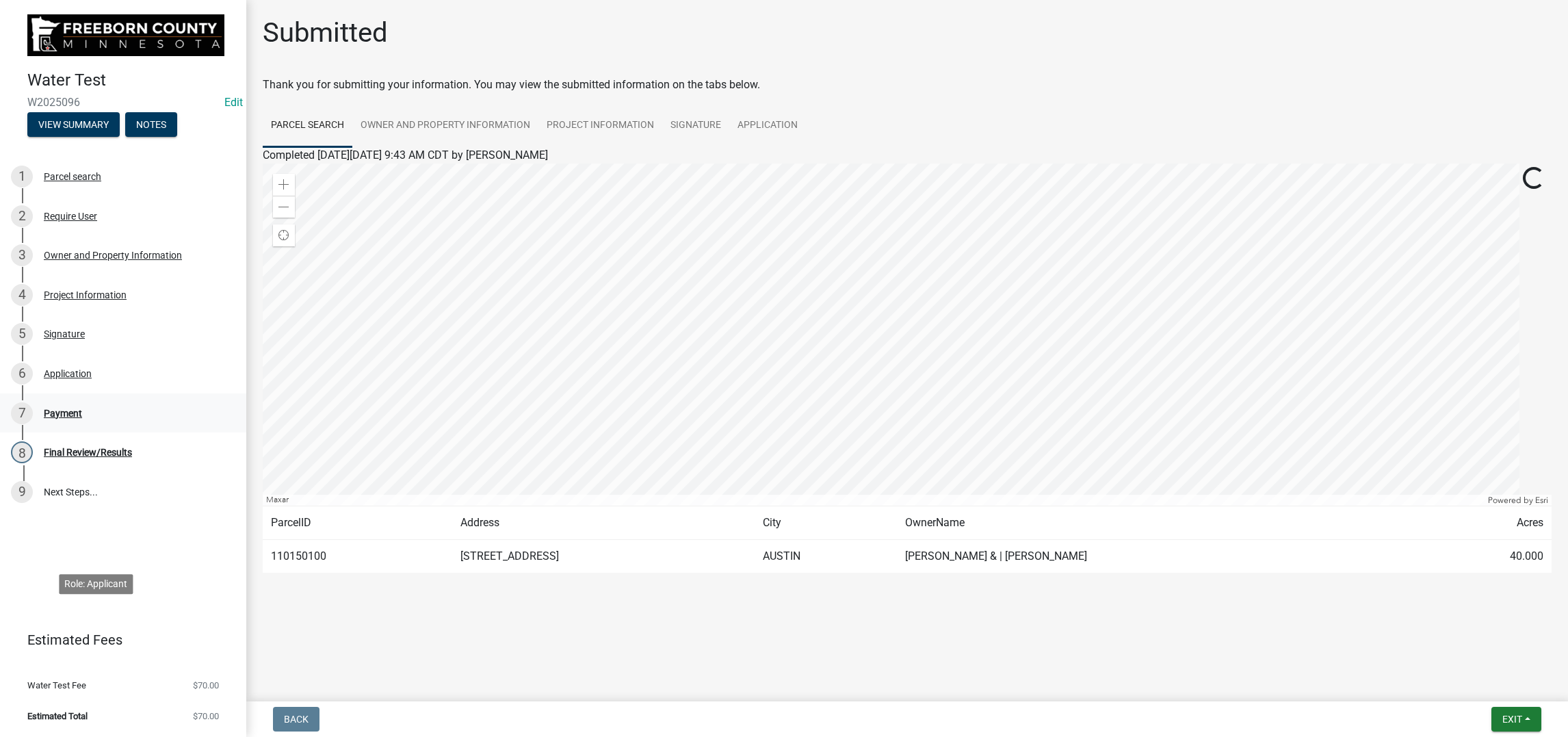
click at [82, 418] on div "Payment" at bounding box center [63, 414] width 39 height 10
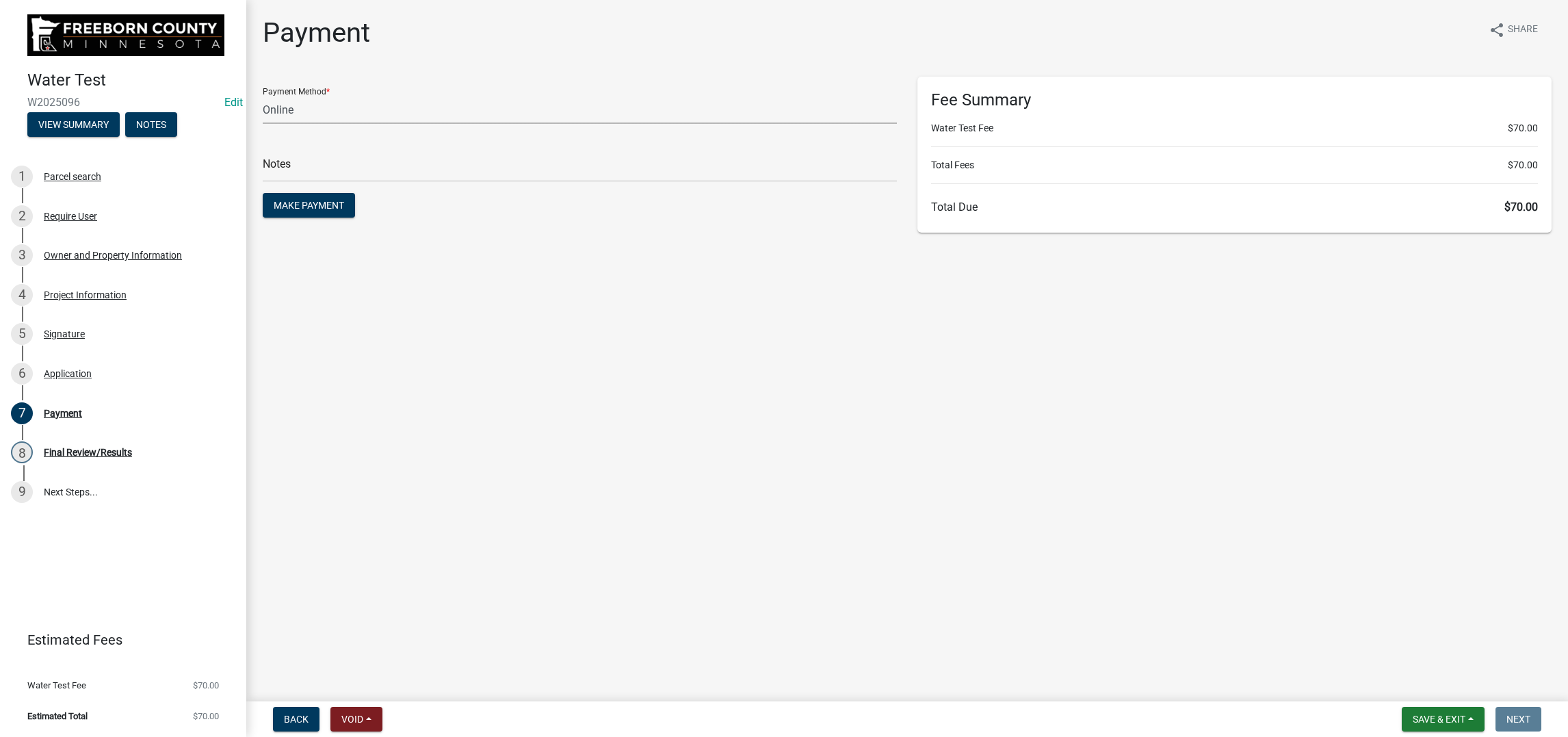
click at [314, 124] on select "Credit Card POS Check Cash Online" at bounding box center [580, 109] width 634 height 28
select select "1: 0"
click at [270, 124] on select "Credit Card POS Check Cash Online" at bounding box center [580, 109] width 634 height 28
click at [290, 182] on input "text" at bounding box center [580, 167] width 634 height 28
type input "5771"
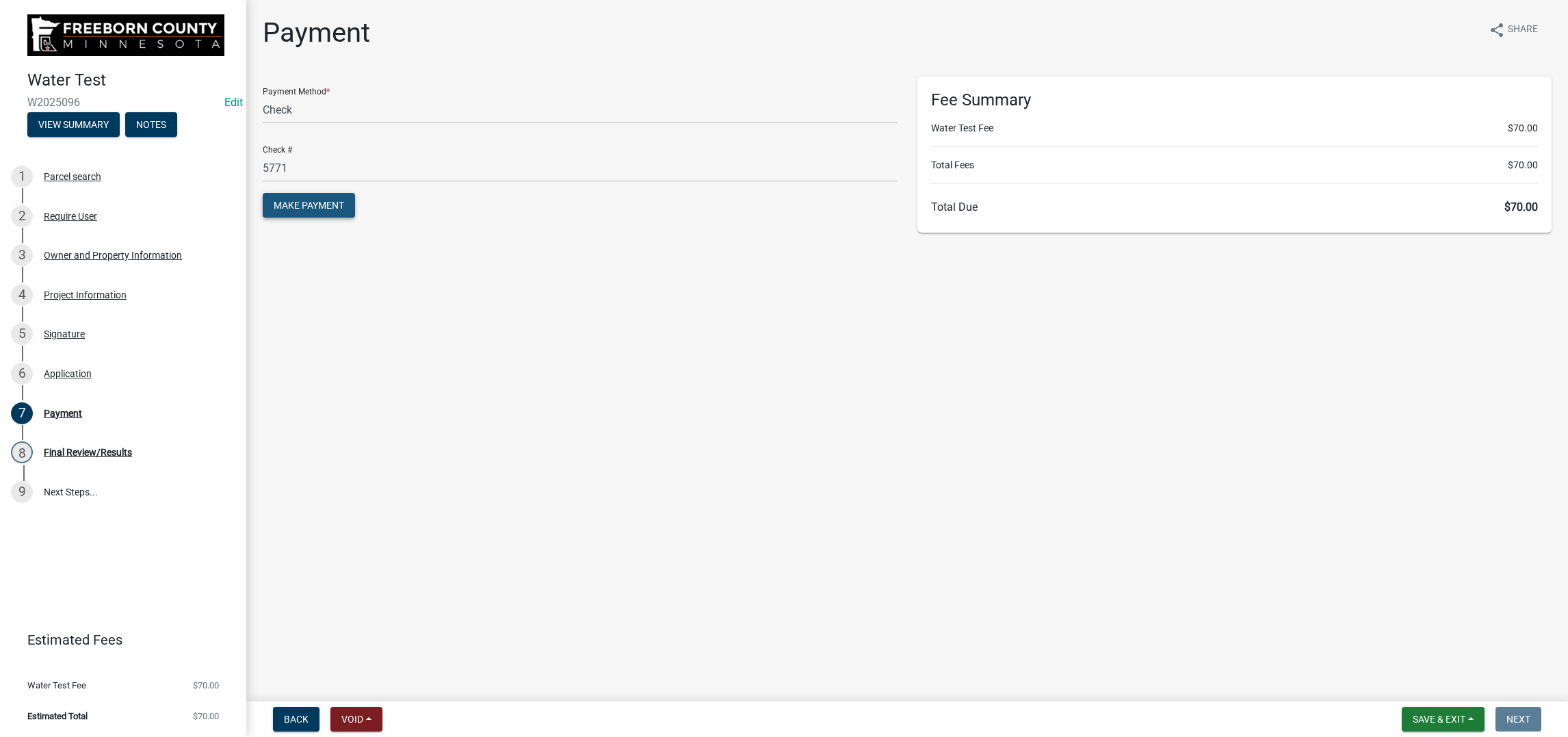
click at [330, 211] on span "Make Payment" at bounding box center [309, 205] width 71 height 11
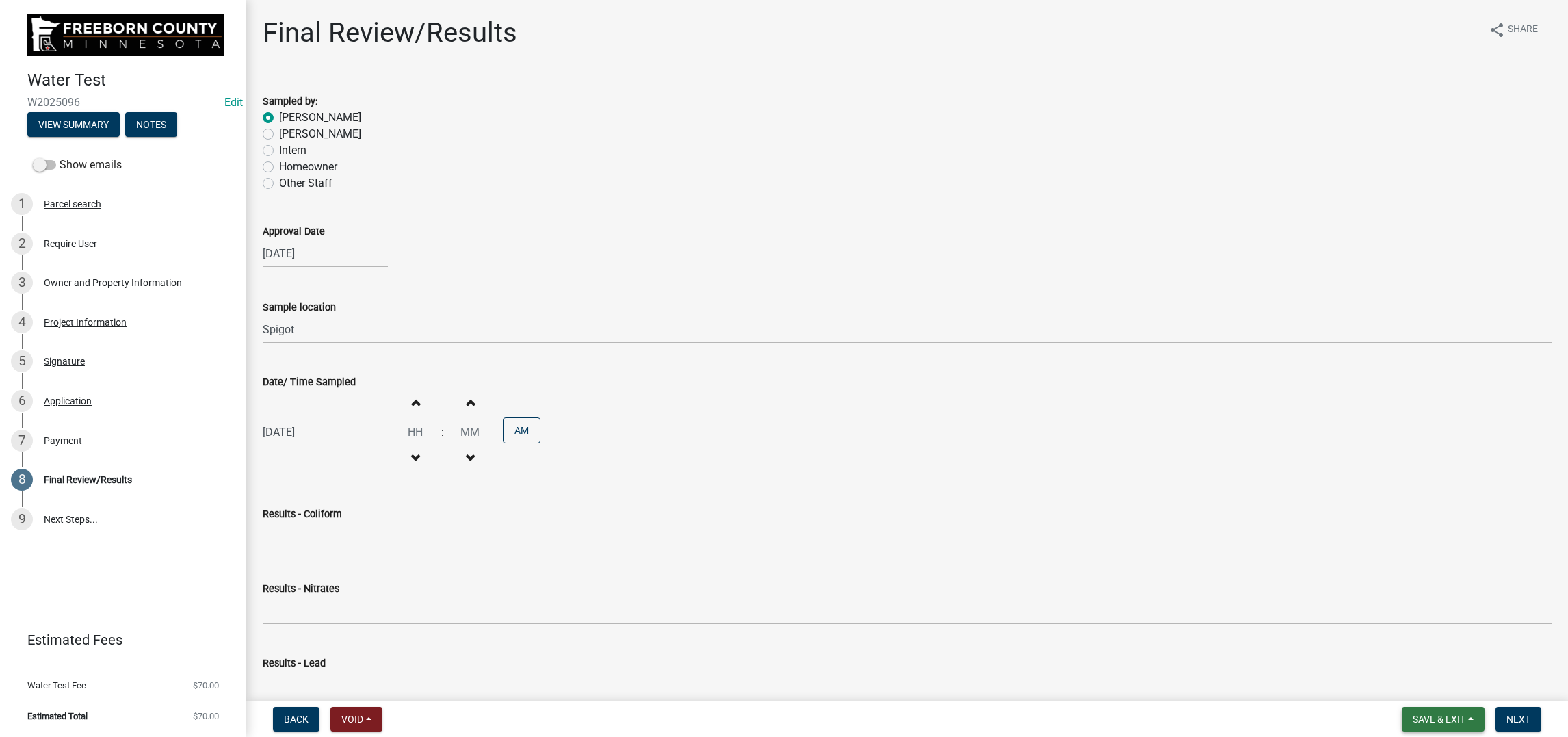
click at [1413, 714] on span "Save & Exit" at bounding box center [1438, 719] width 52 height 11
click at [1375, 655] on button "Save & Exit" at bounding box center [1430, 671] width 109 height 33
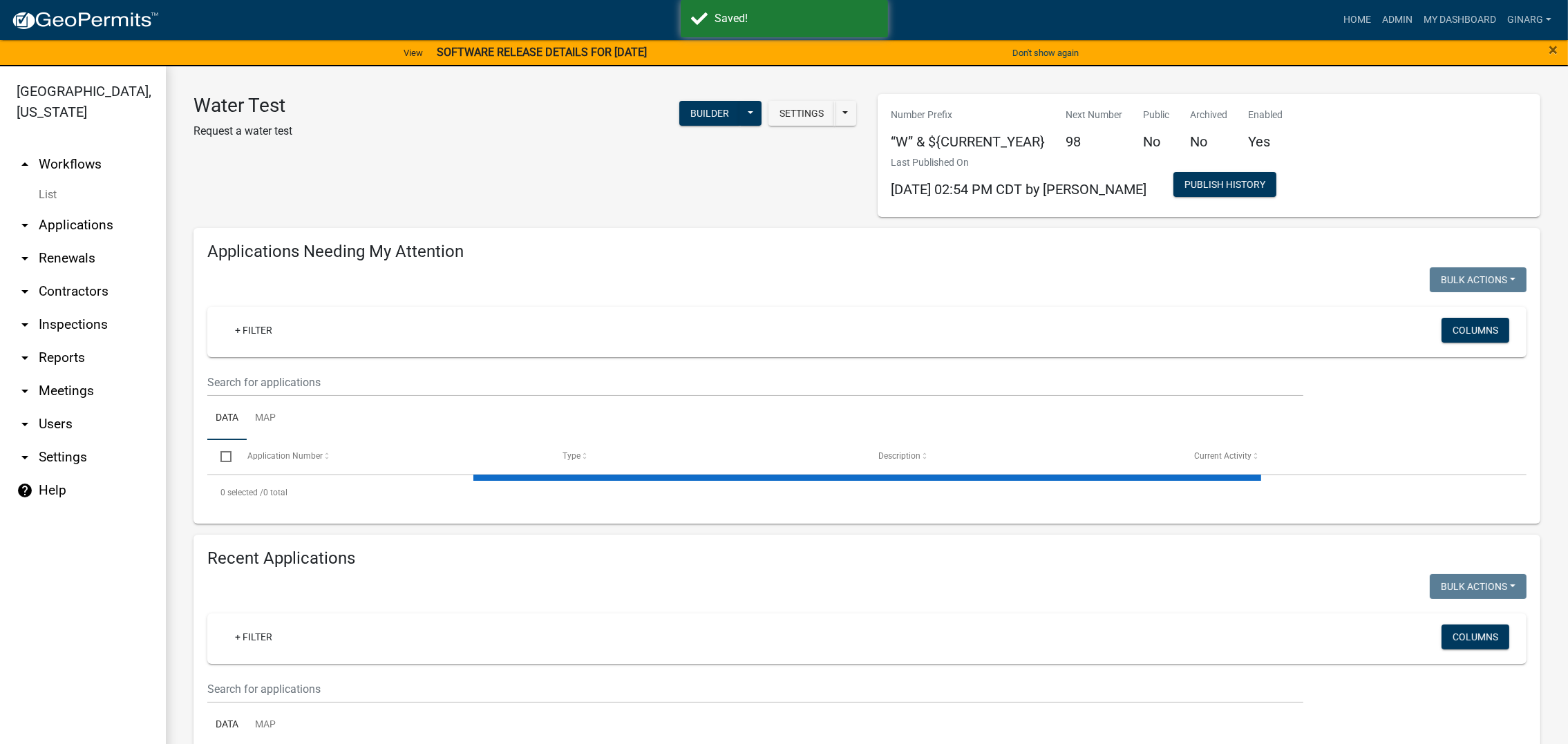
select select "3: 100"
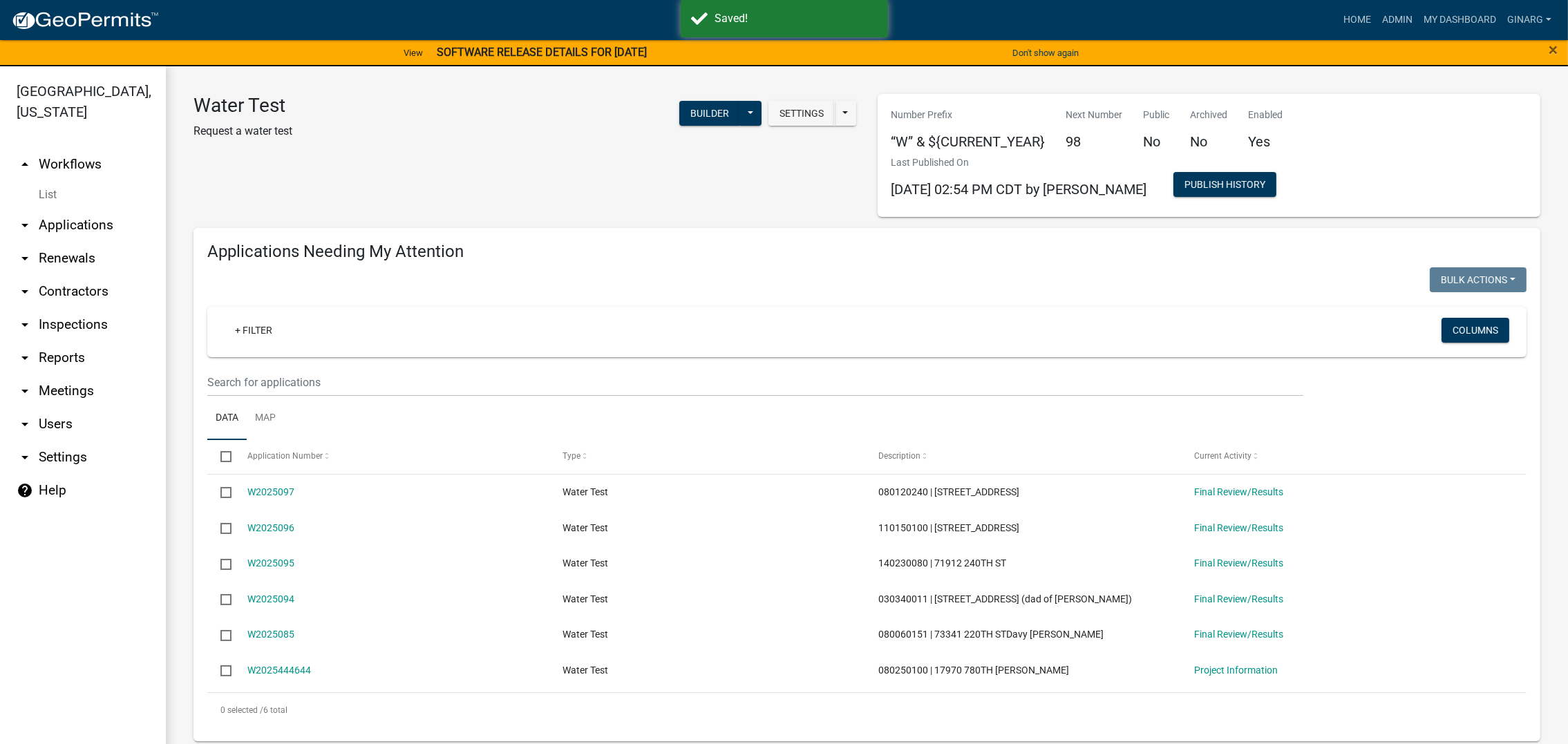
scroll to position [104, 0]
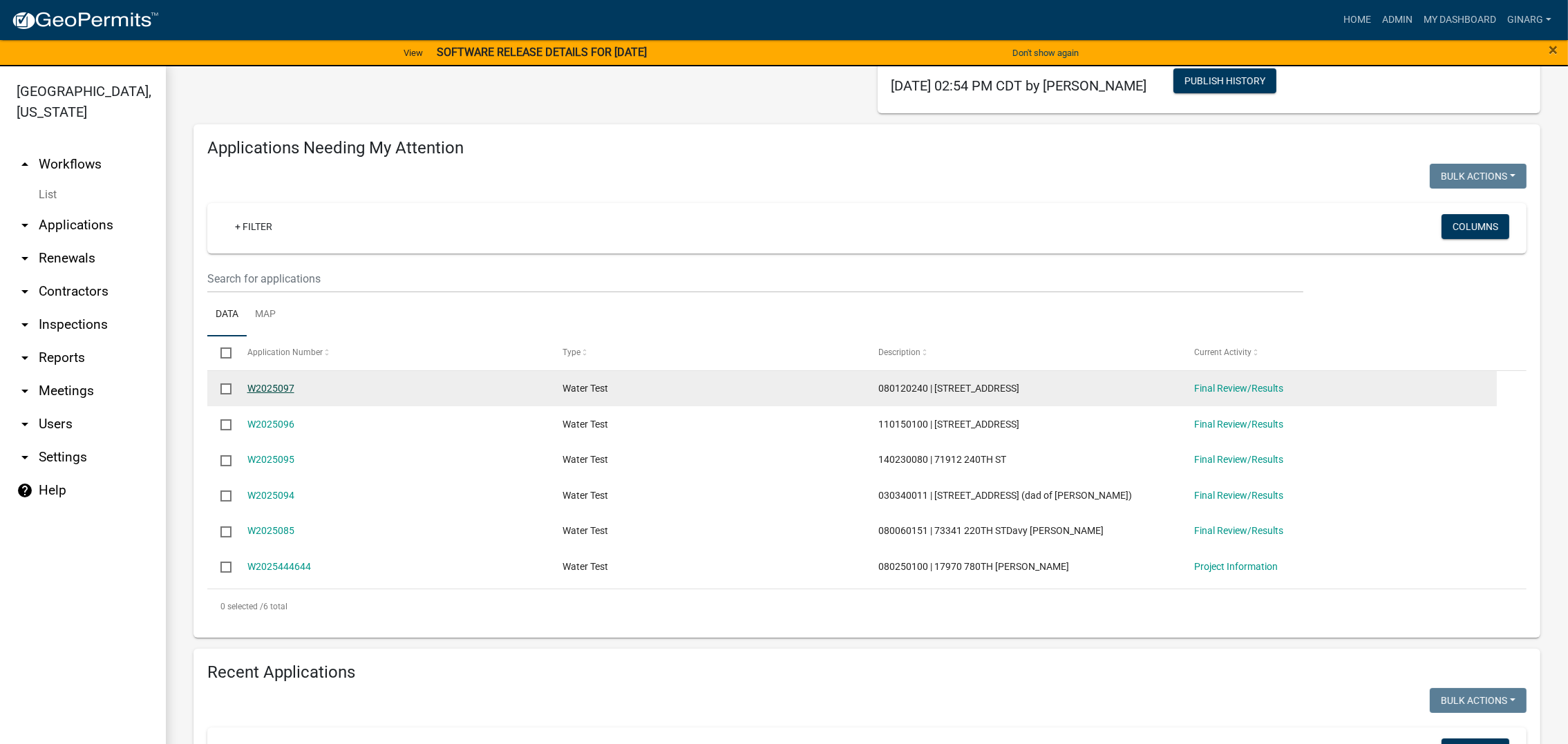
click at [294, 394] on link "W2025097" at bounding box center [271, 388] width 47 height 11
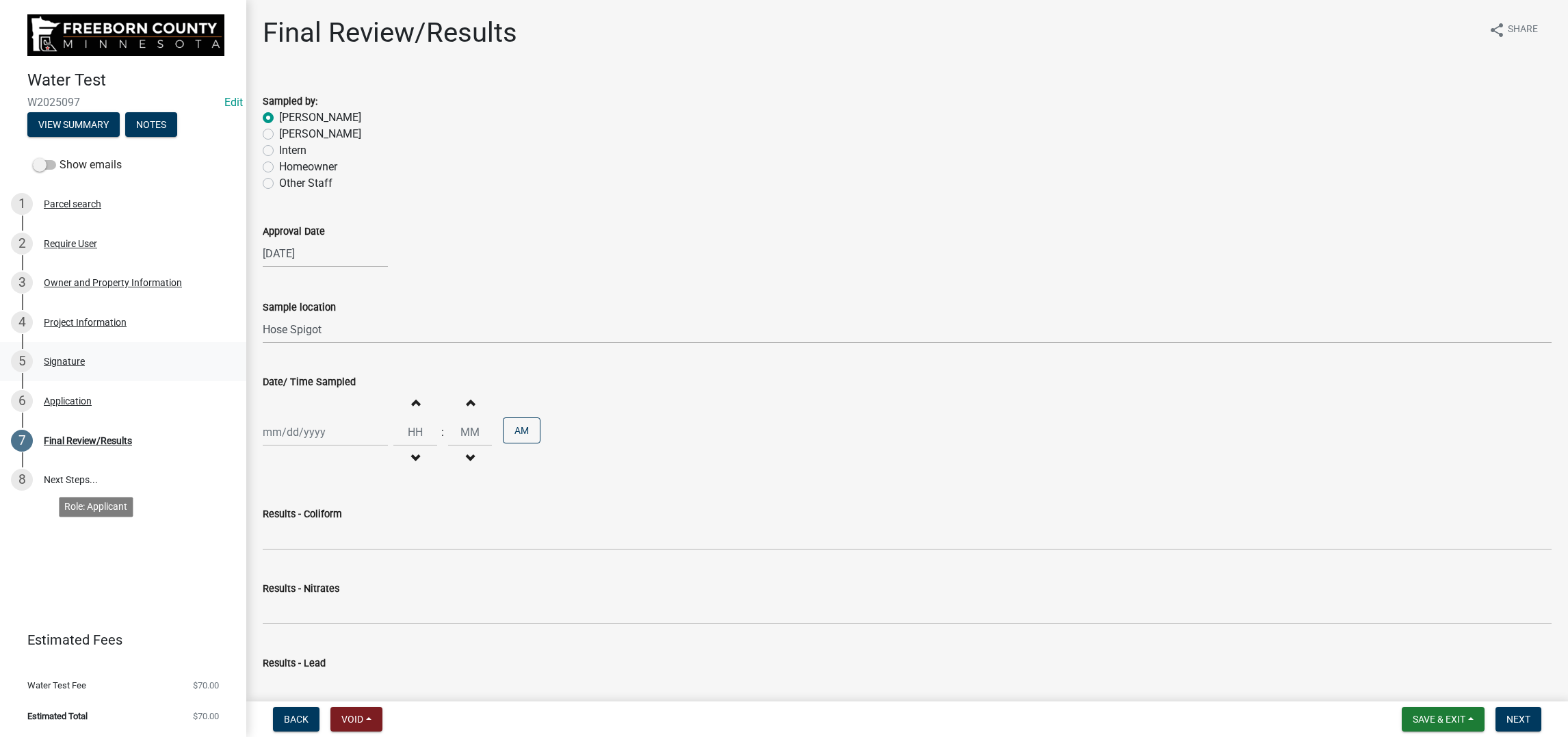
click at [84, 366] on div "Signature" at bounding box center [64, 361] width 41 height 10
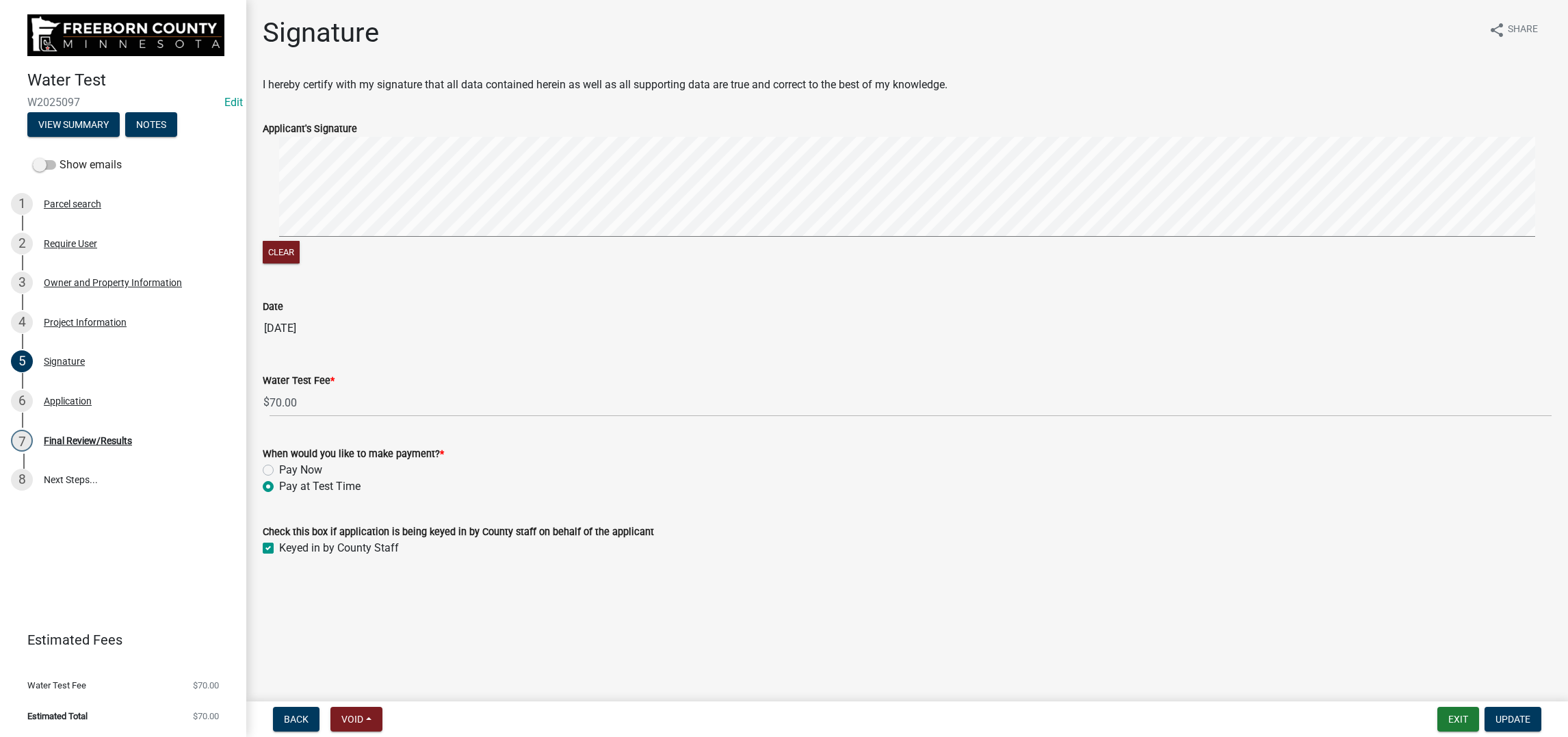
click at [284, 478] on label "Pay Now" at bounding box center [301, 470] width 43 height 16
click at [284, 471] on input "Pay Now" at bounding box center [283, 466] width 9 height 9
radio input "true"
click at [1496, 714] on span "Update" at bounding box center [1512, 719] width 35 height 11
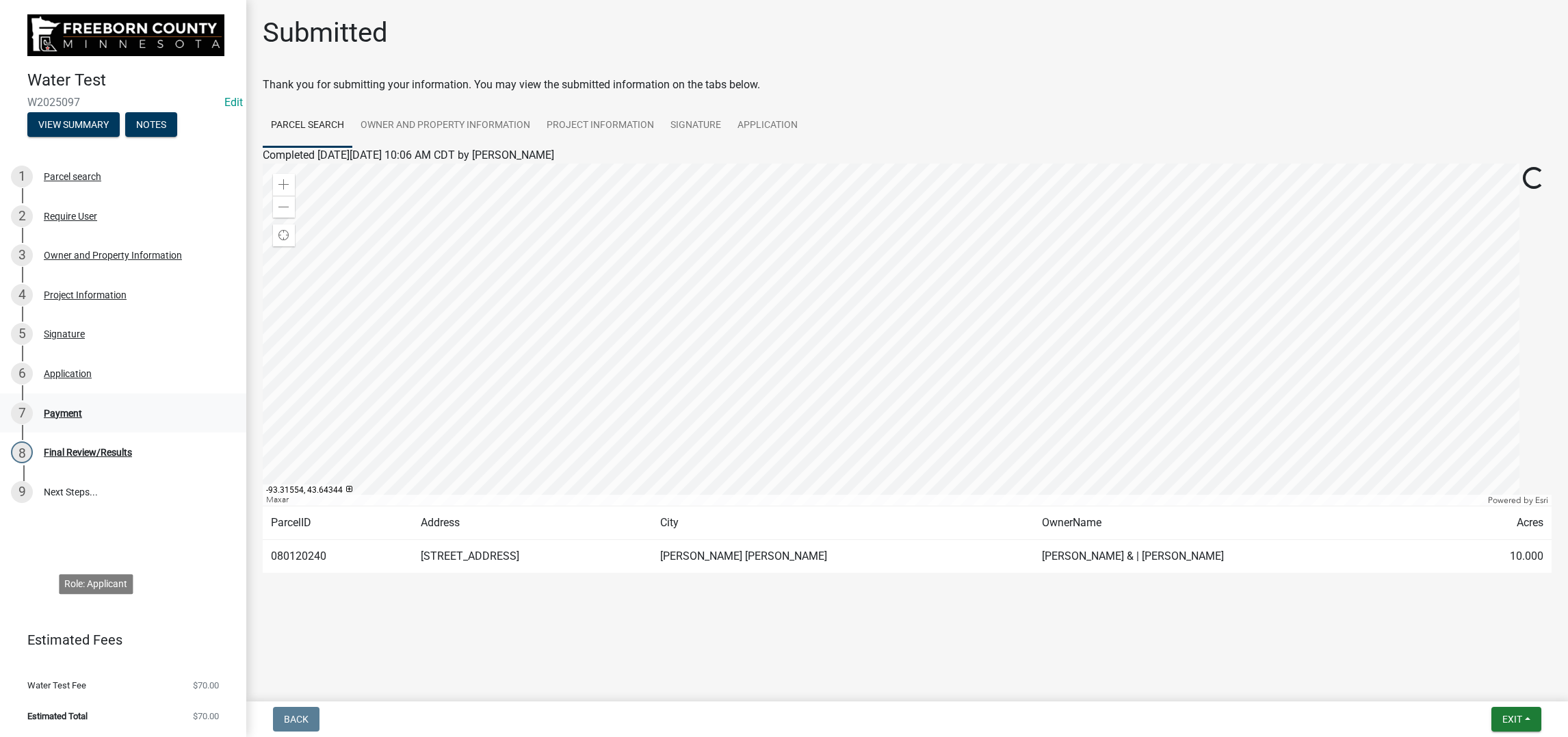
click at [82, 418] on div "Payment" at bounding box center [63, 414] width 39 height 10
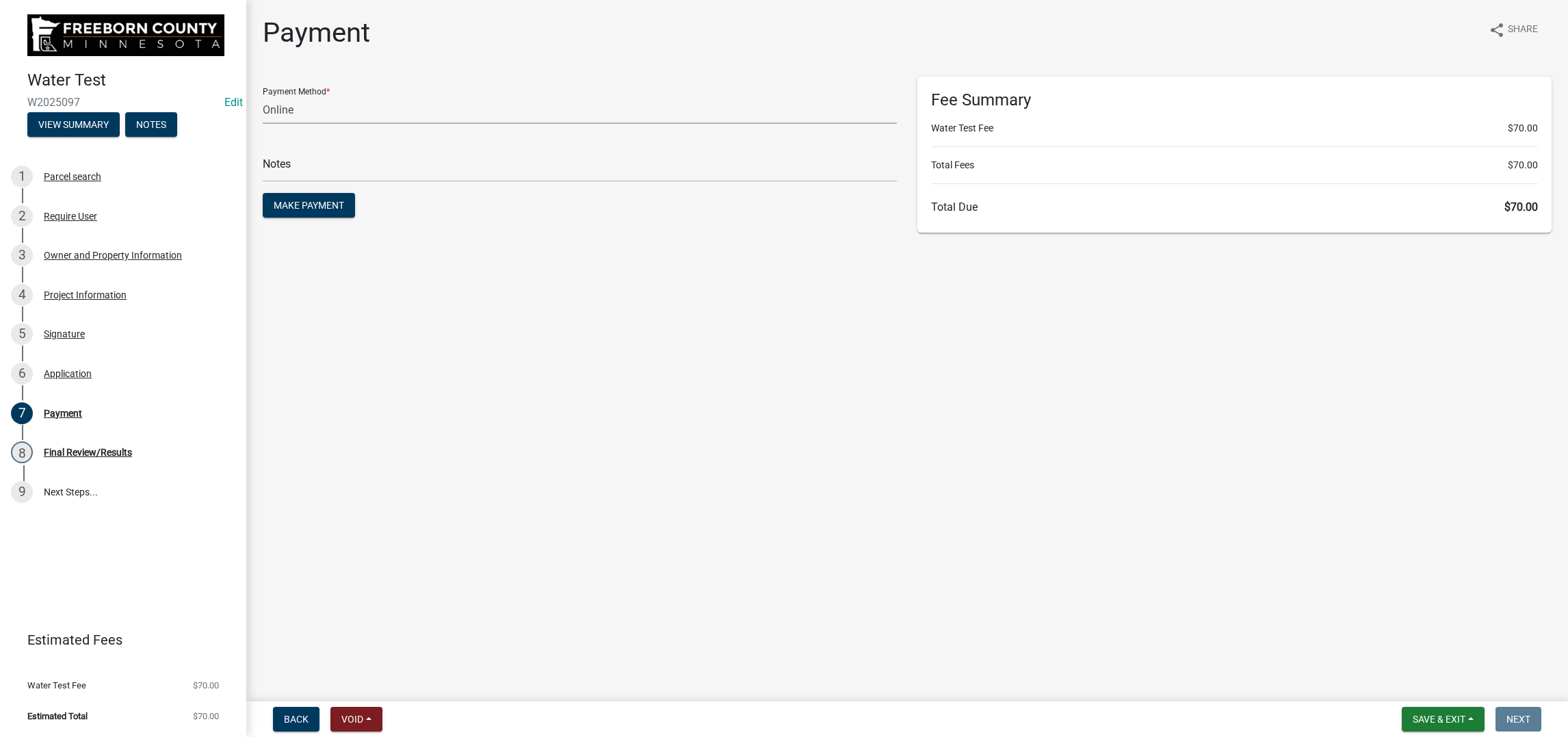
click at [304, 124] on select "Credit Card POS Check Cash Online" at bounding box center [580, 109] width 634 height 28
select select "1: 0"
click at [270, 124] on select "Credit Card POS Check Cash Online" at bounding box center [580, 109] width 634 height 28
click at [323, 182] on input "text" at bounding box center [580, 167] width 634 height 28
type input "13016"
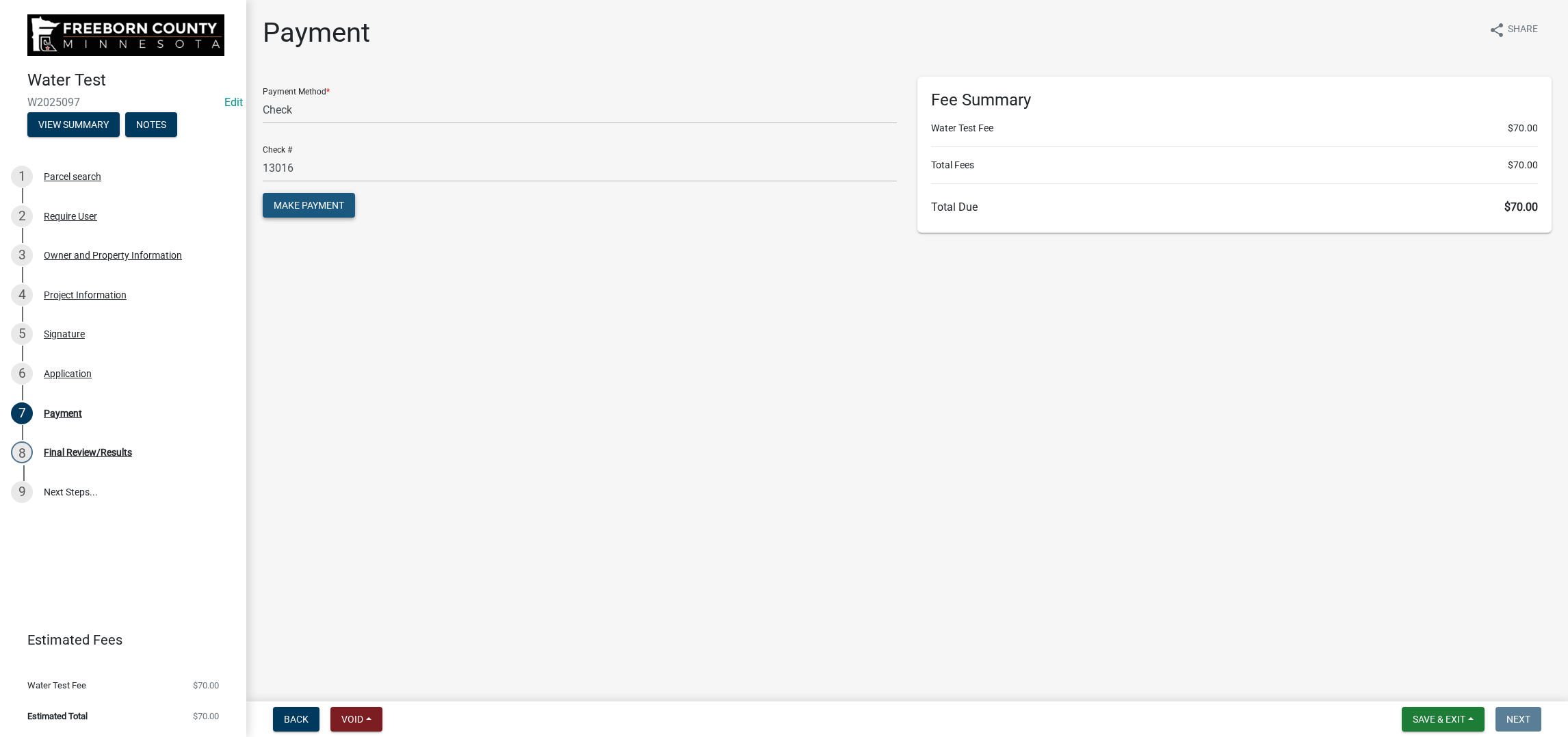
click at [355, 217] on button "Make Payment" at bounding box center [309, 205] width 93 height 25
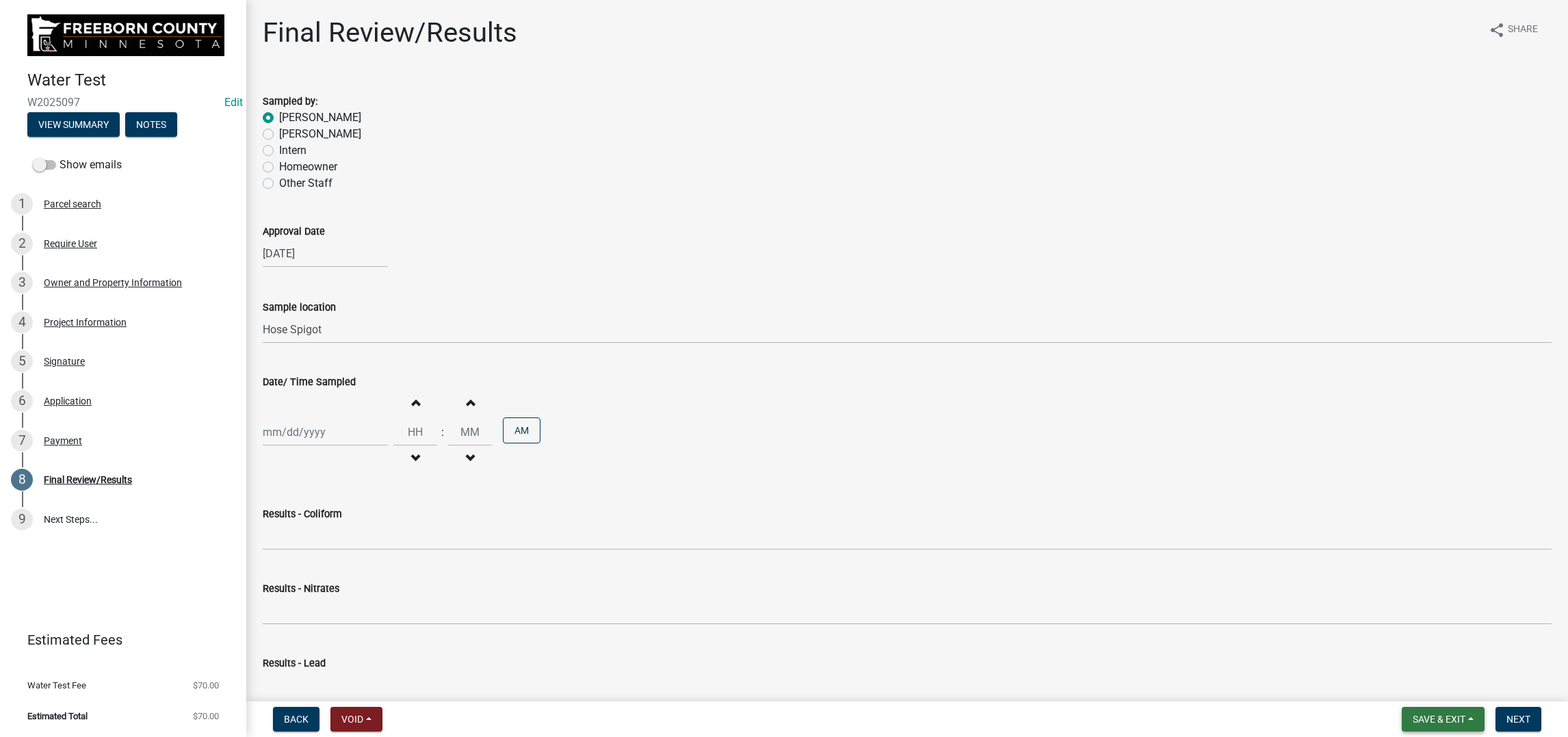
click at [1413, 714] on span "Save & Exit" at bounding box center [1438, 719] width 52 height 11
click at [1380, 666] on button "Save & Exit" at bounding box center [1430, 671] width 109 height 33
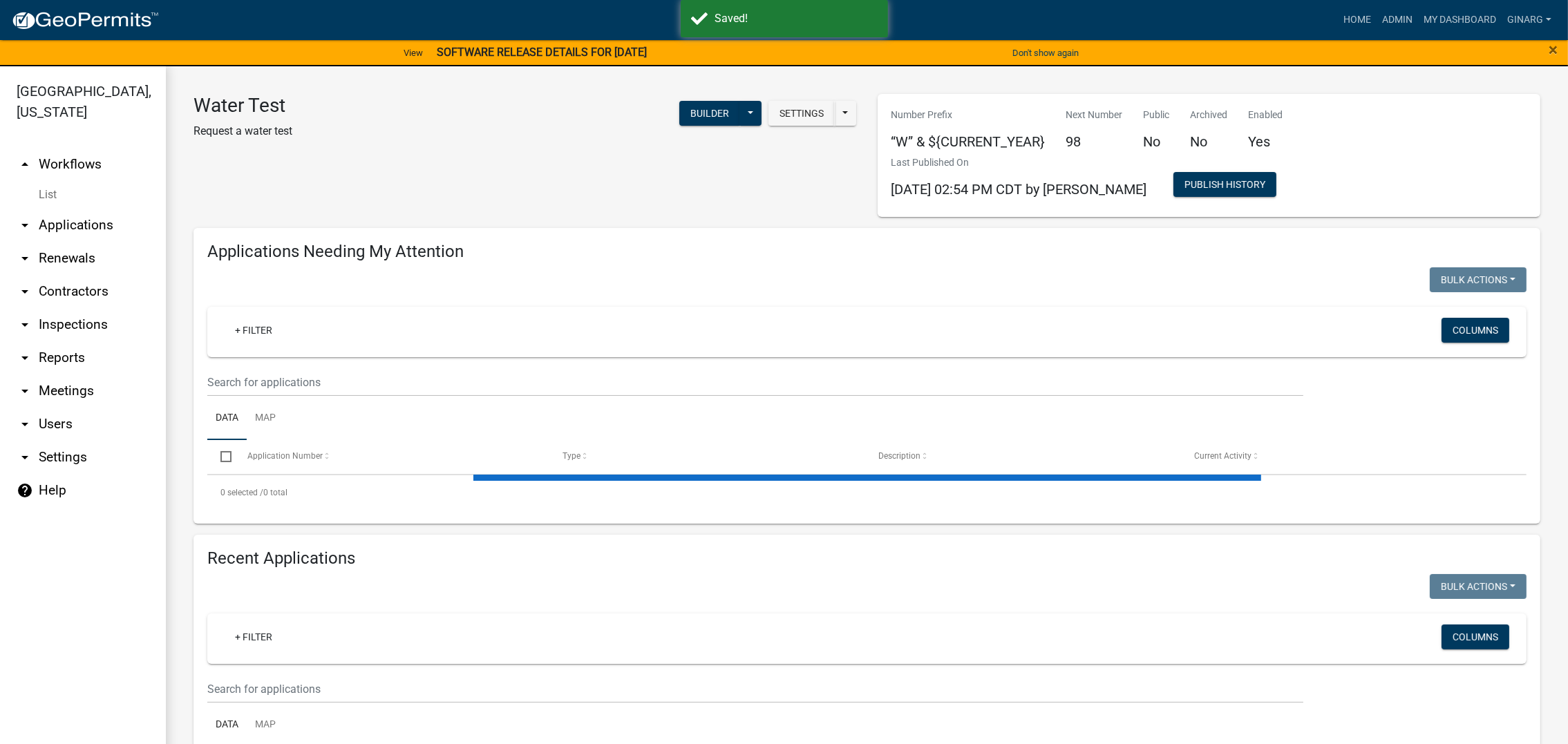
select select "3: 100"
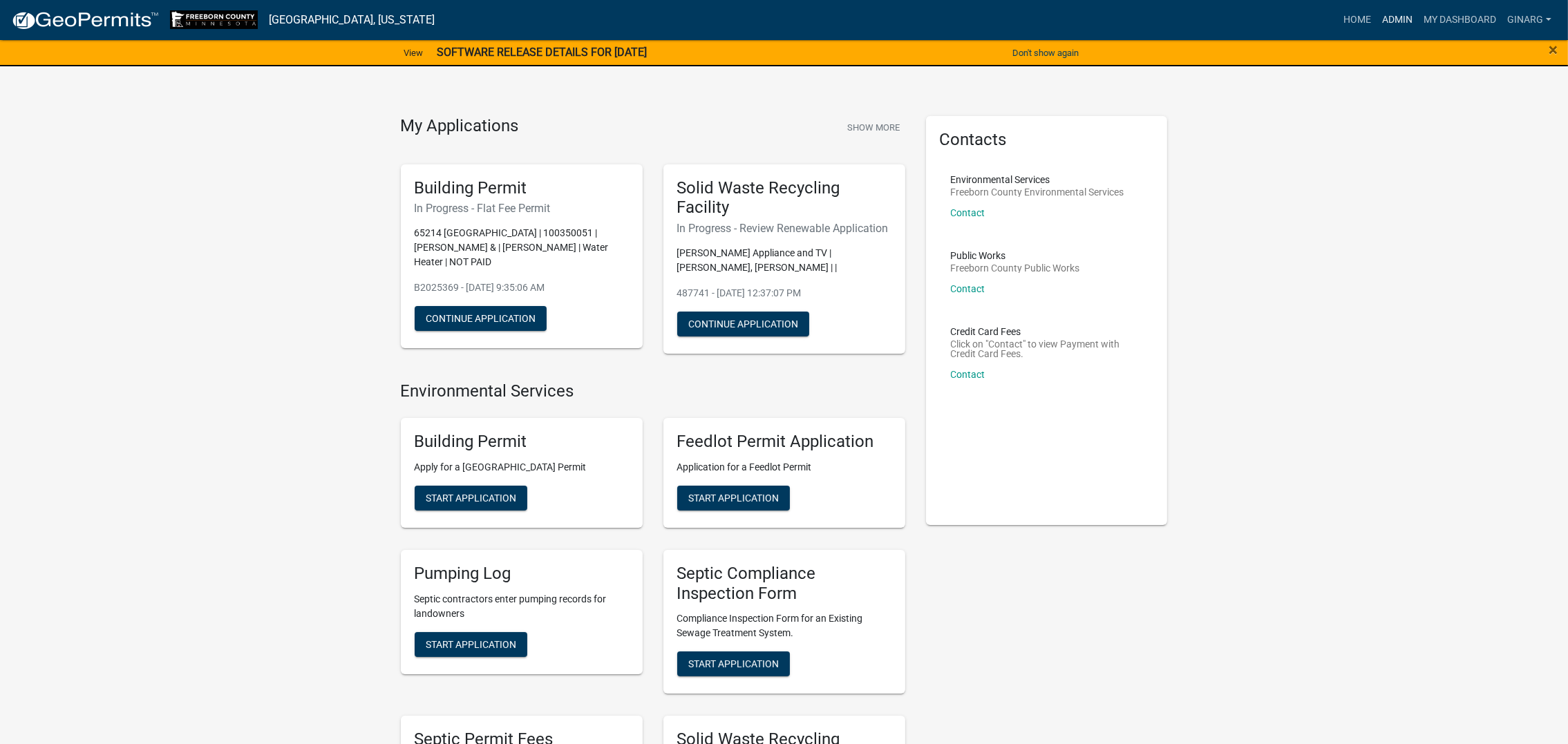
click at [1376, 33] on link "Admin" at bounding box center [1397, 20] width 41 height 26
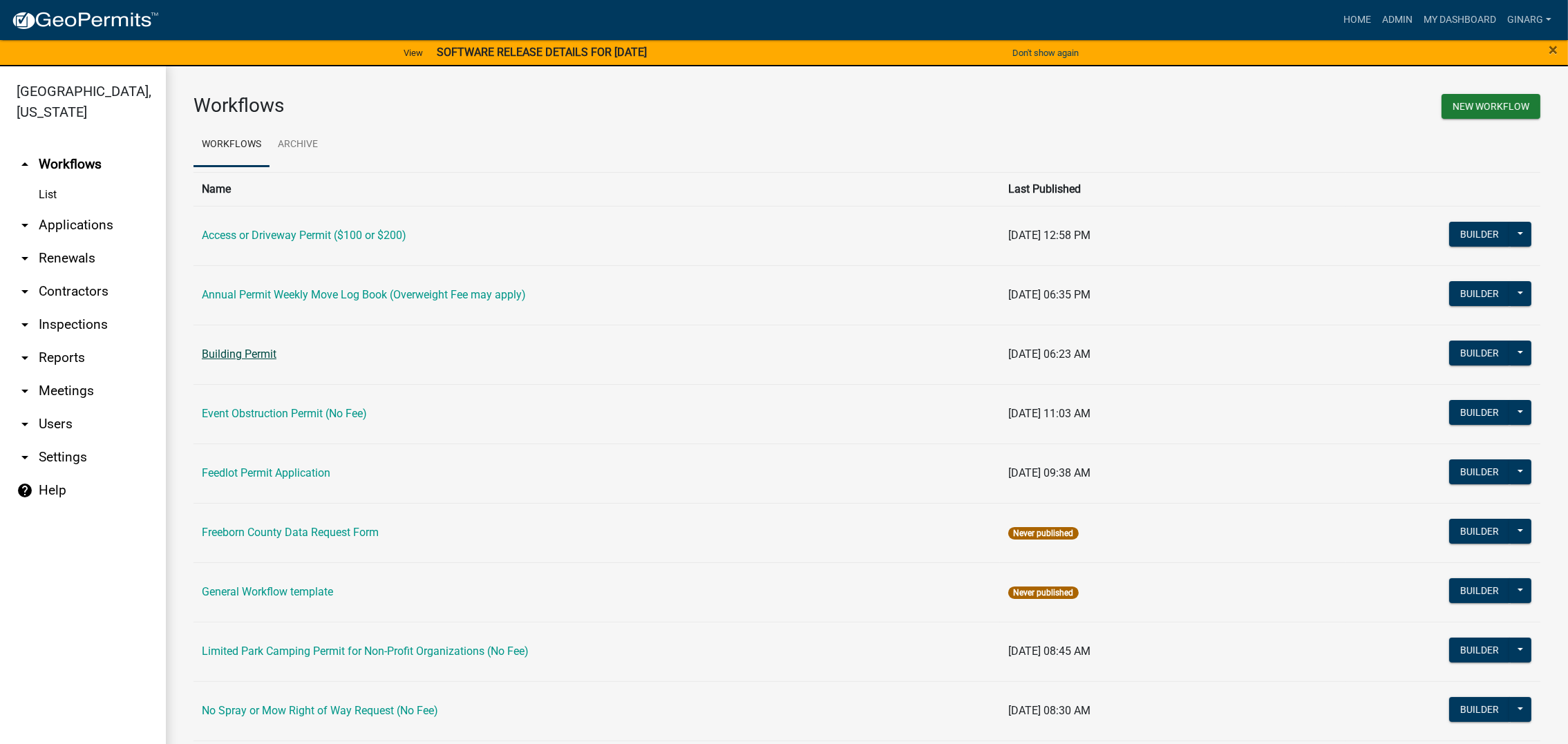
click at [276, 361] on link "Building Permit" at bounding box center [239, 354] width 75 height 13
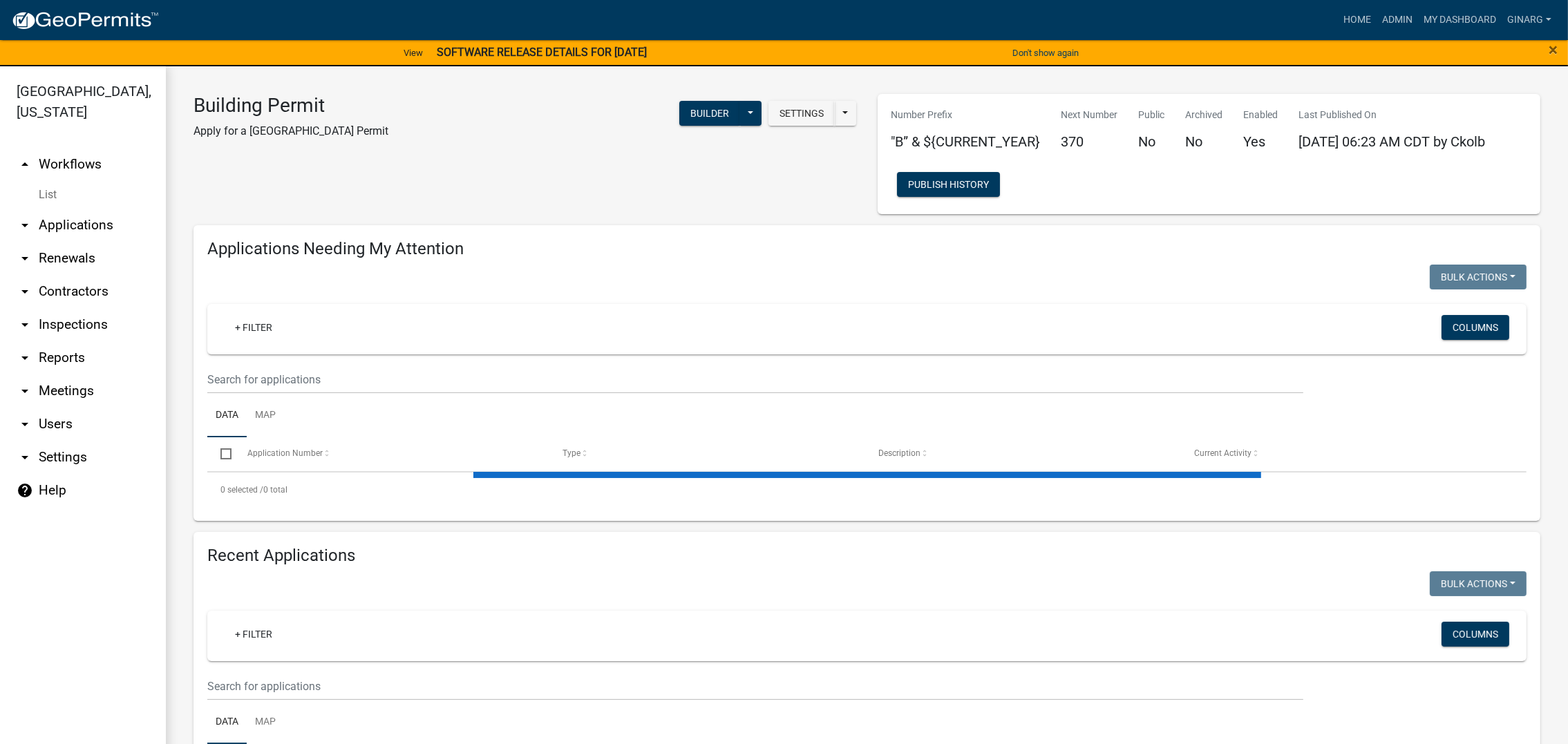
select select "3: 100"
